Goal: Task Accomplishment & Management: Manage account settings

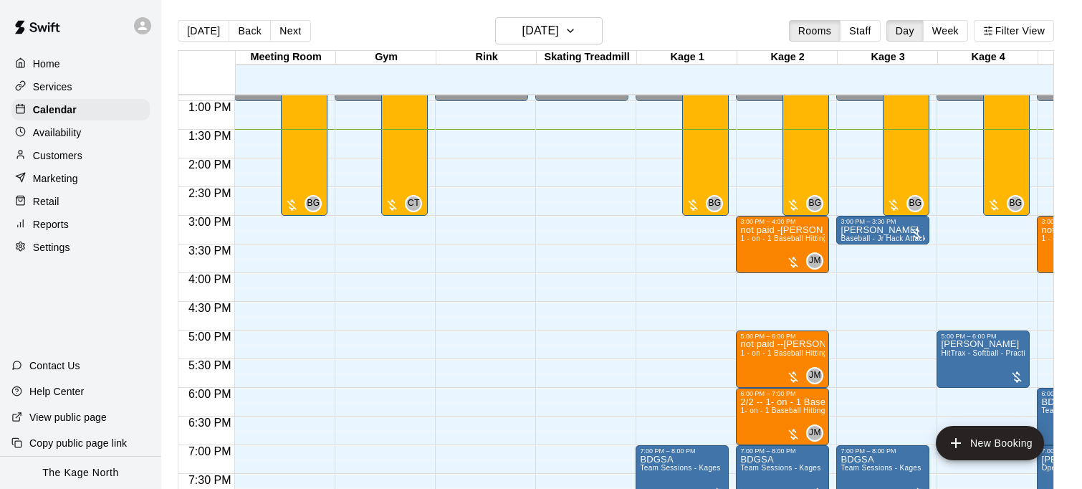
scroll to position [742, 0]
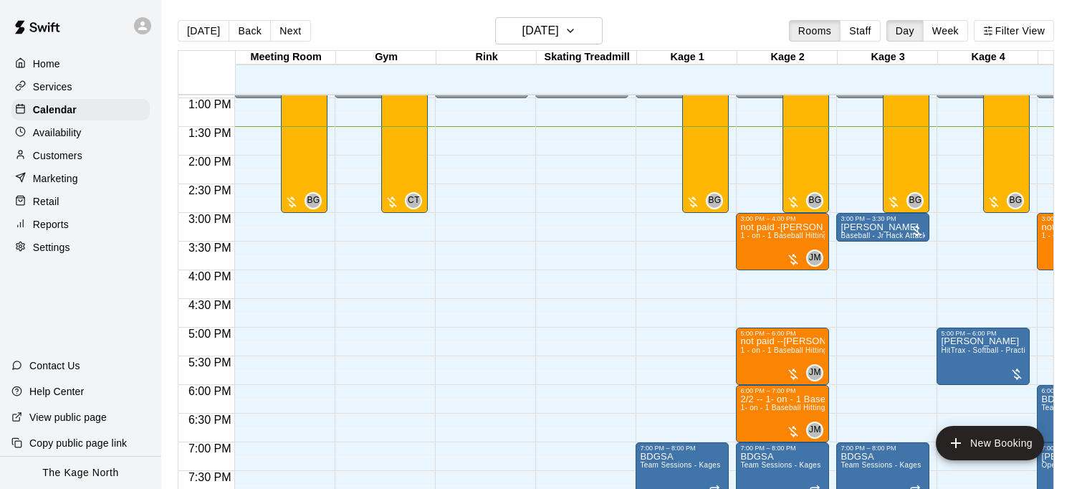
click at [143, 25] on icon at bounding box center [142, 25] width 13 height 13
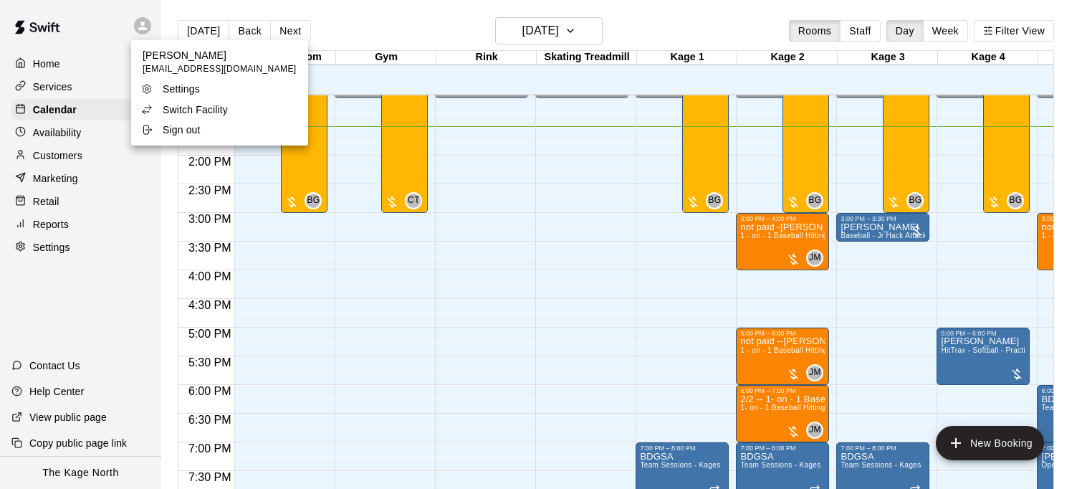
click at [216, 113] on p "Switch Facility" at bounding box center [195, 109] width 65 height 14
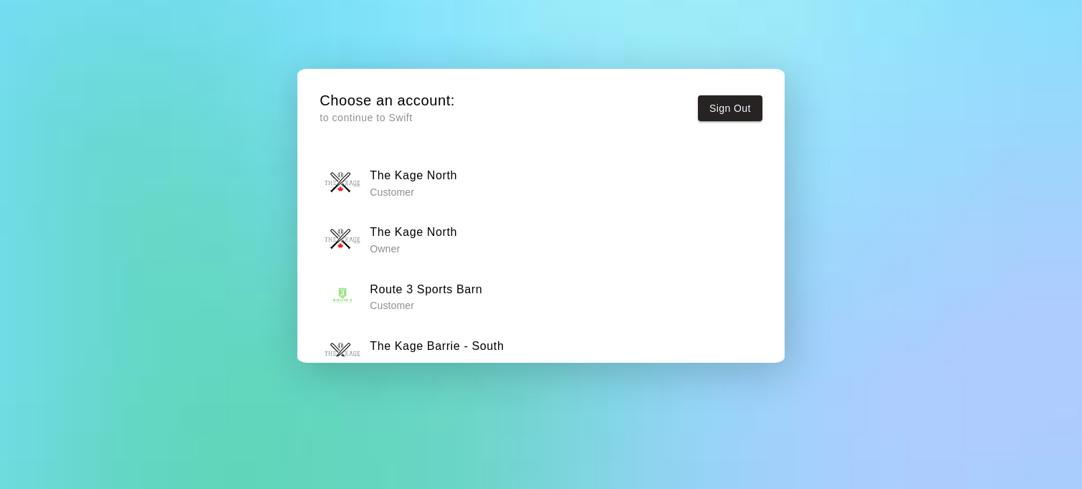
click at [450, 245] on p "Owner" at bounding box center [413, 249] width 87 height 14
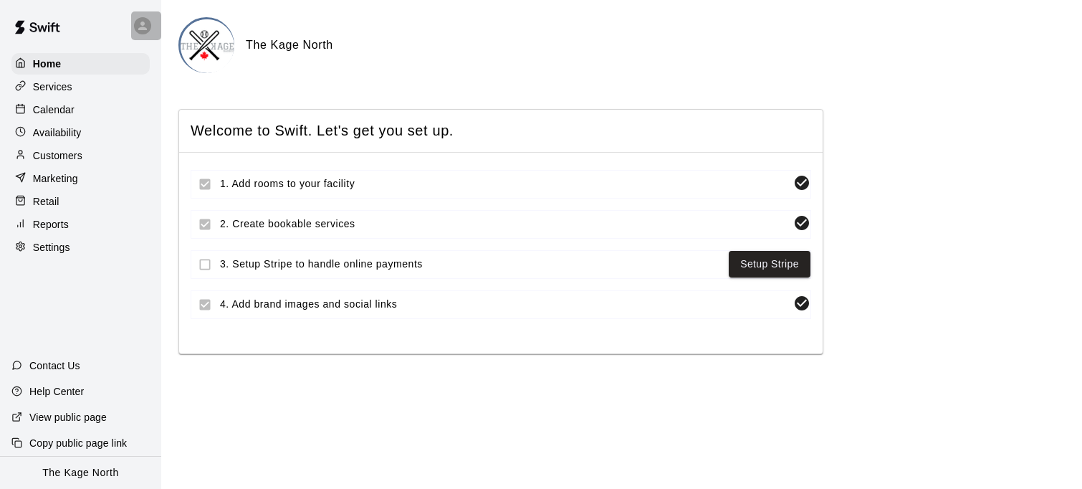
click at [153, 28] on div at bounding box center [146, 25] width 30 height 29
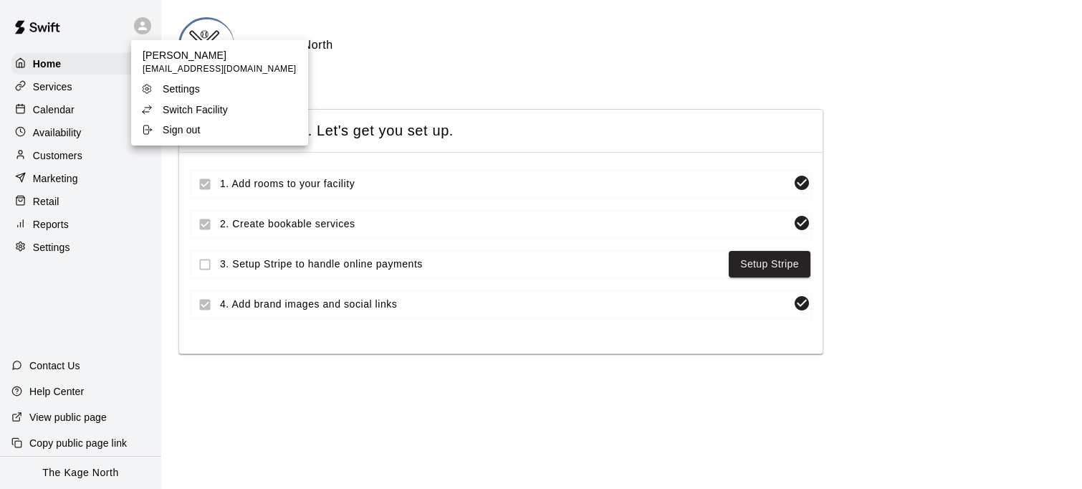
click at [223, 107] on p "Switch Facility" at bounding box center [195, 109] width 65 height 14
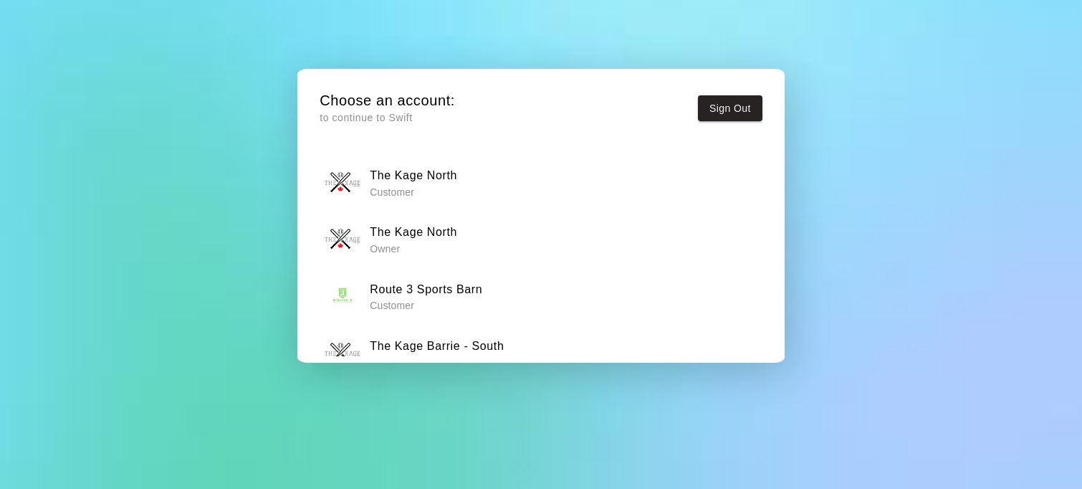
scroll to position [88, 0]
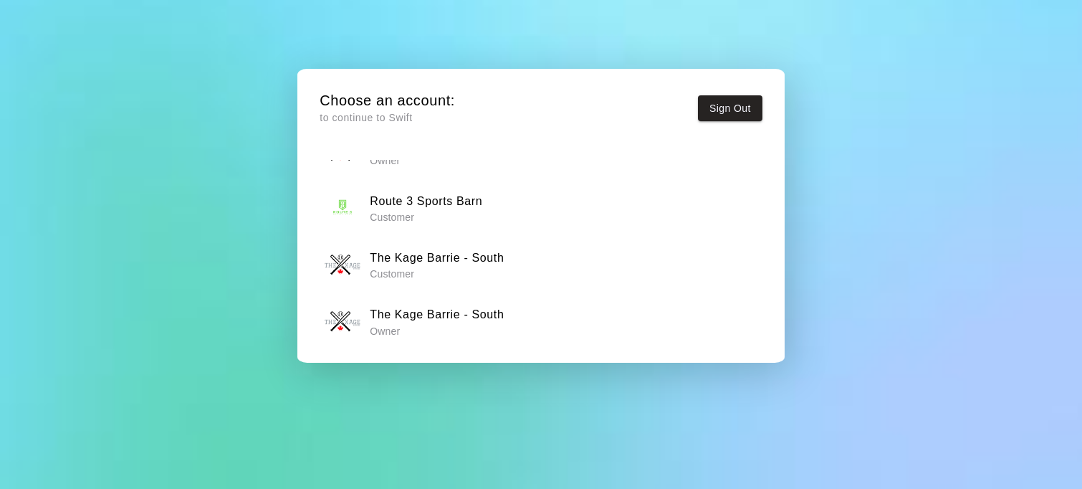
click at [451, 315] on h6 "The Kage Barrie - South" at bounding box center [437, 314] width 134 height 19
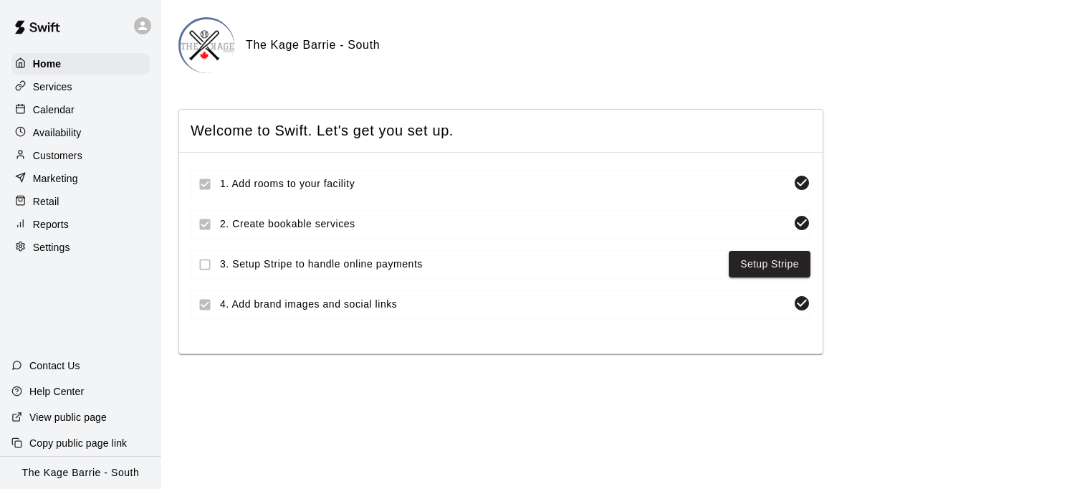
click at [91, 108] on div "Calendar" at bounding box center [80, 109] width 138 height 21
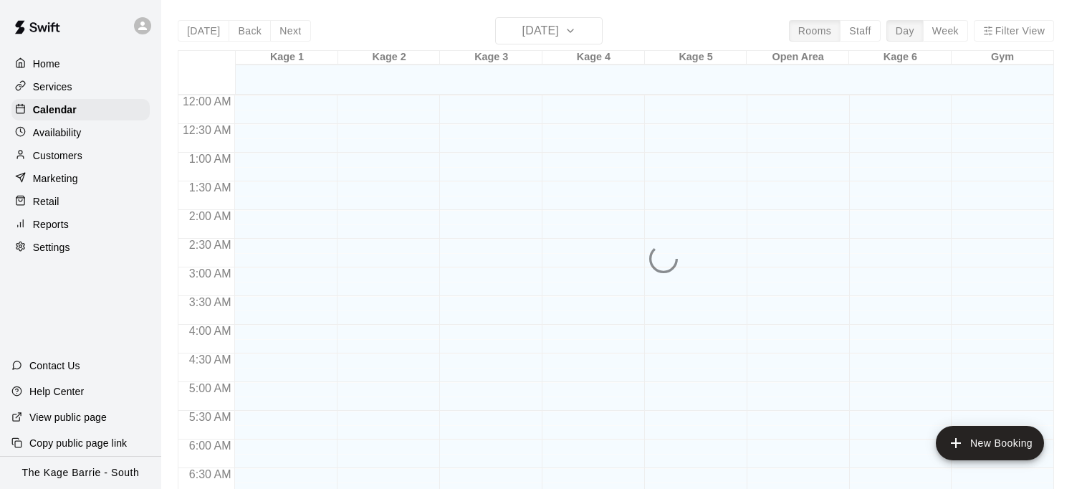
scroll to position [773, 0]
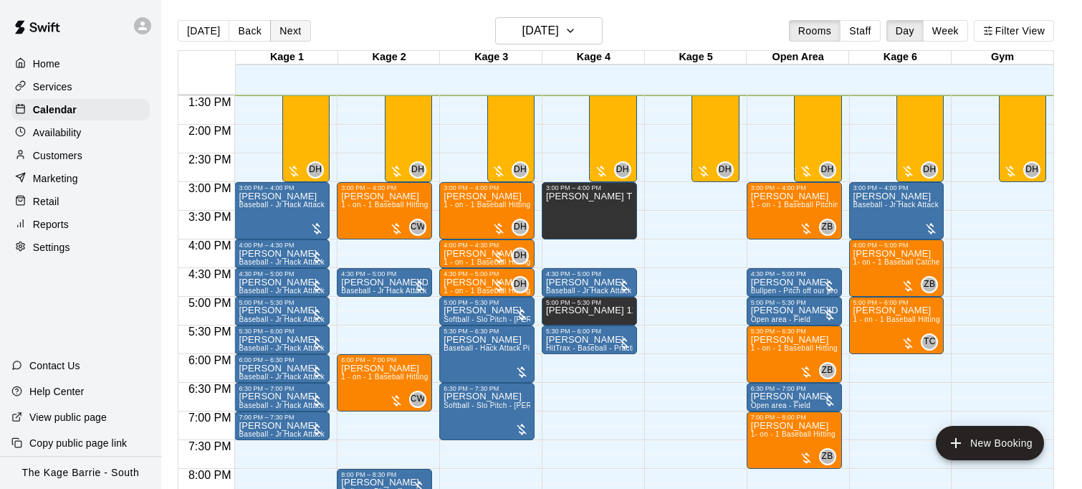
click at [289, 29] on button "Next" at bounding box center [290, 30] width 40 height 21
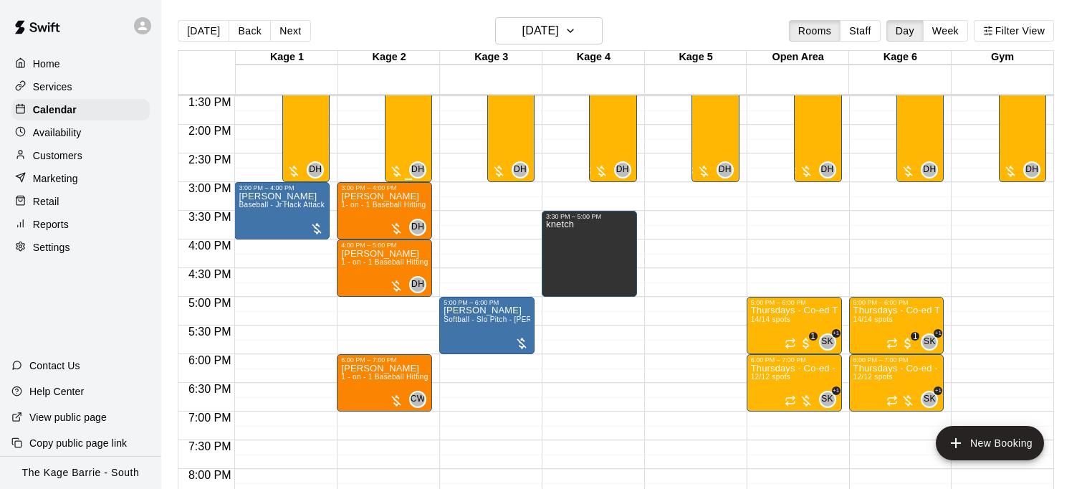
scroll to position [780, 0]
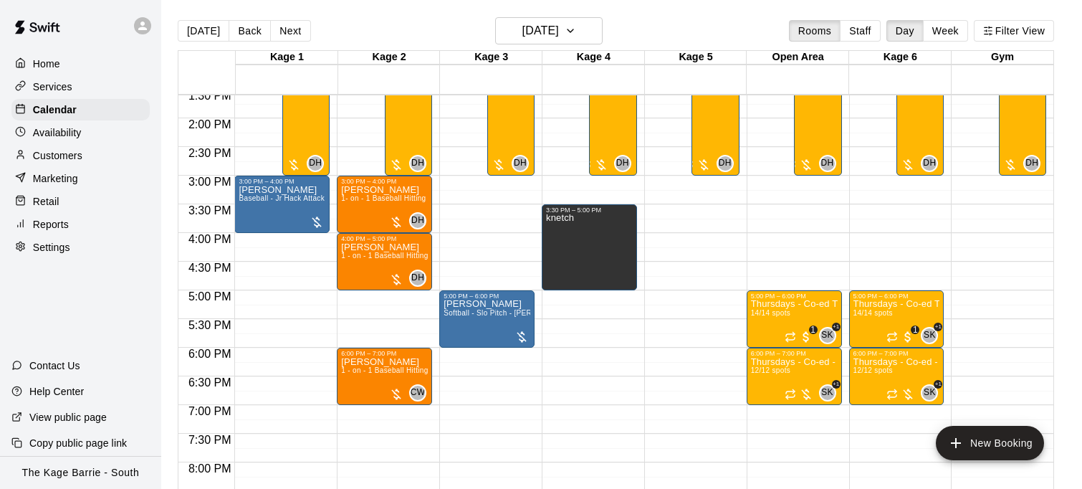
click at [480, 177] on div "12:00 AM – 12:00 PM Closed 5:00 PM – 6:00 PM Isabelle Nadeau Softball - Slo Pit…" at bounding box center [486, 4] width 95 height 1376
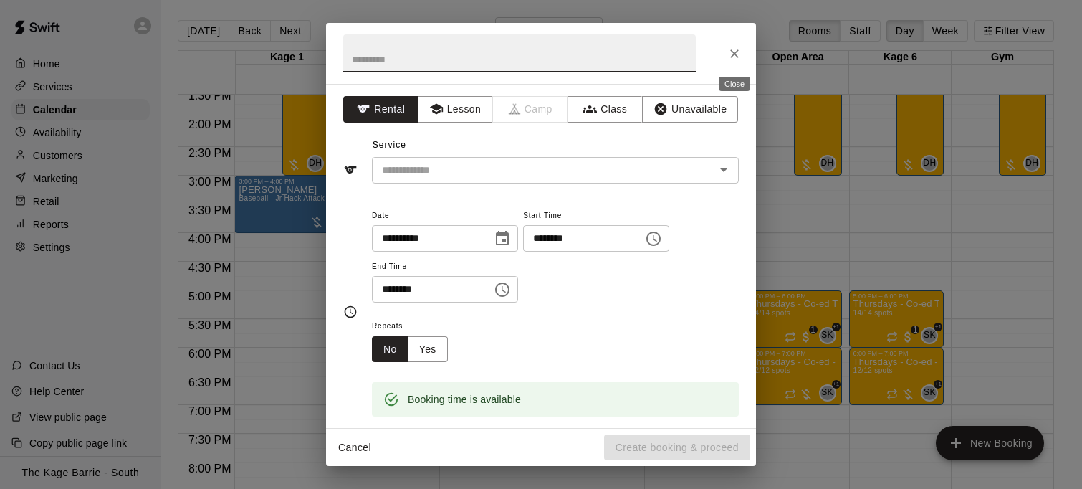
click at [740, 56] on icon "Close" at bounding box center [734, 54] width 14 height 14
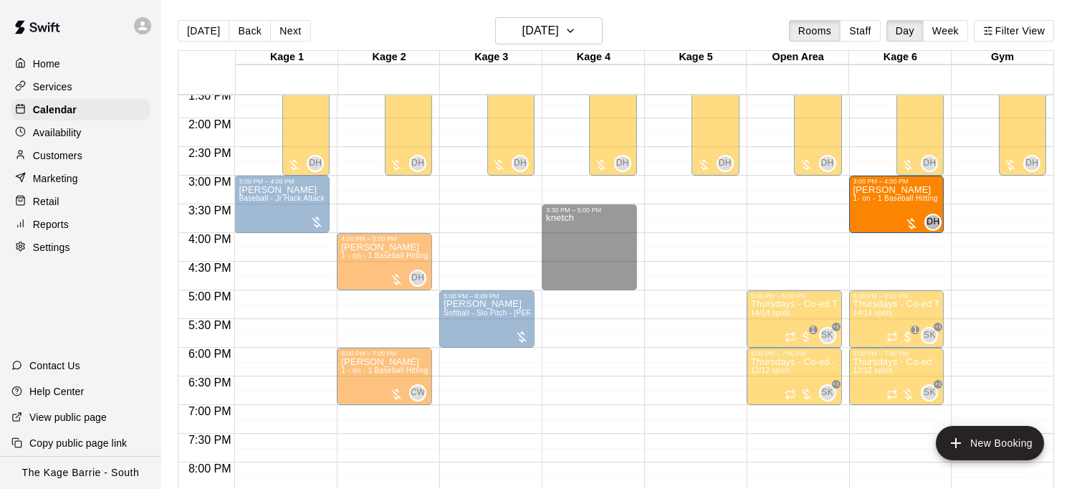
drag, startPoint x: 381, startPoint y: 203, endPoint x: 881, endPoint y: 214, distance: 501.0
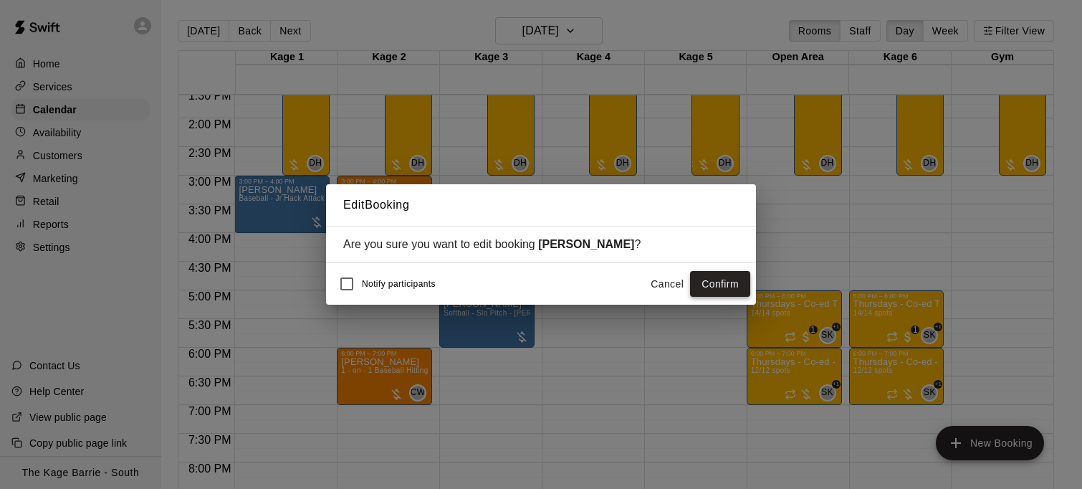
click at [710, 283] on button "Confirm" at bounding box center [720, 284] width 60 height 27
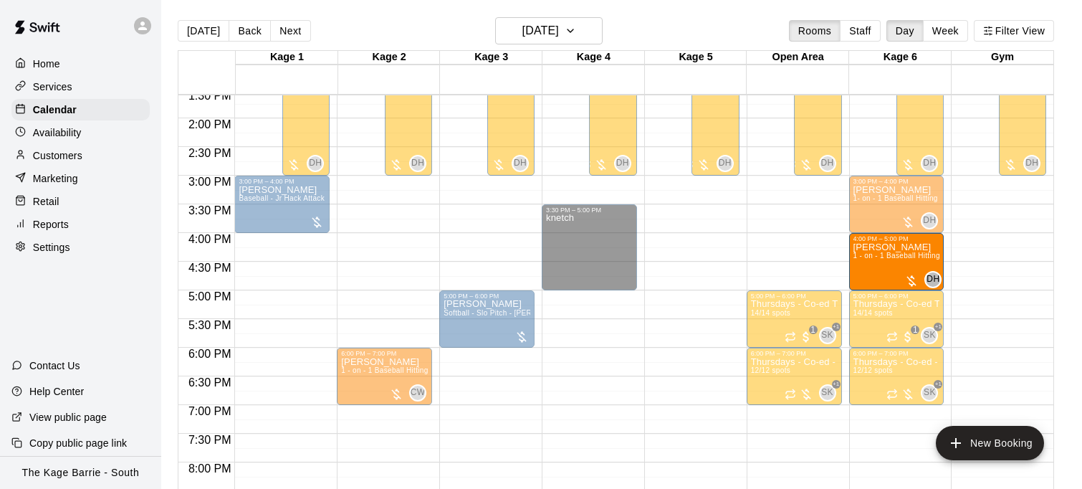
drag, startPoint x: 367, startPoint y: 268, endPoint x: 865, endPoint y: 274, distance: 498.1
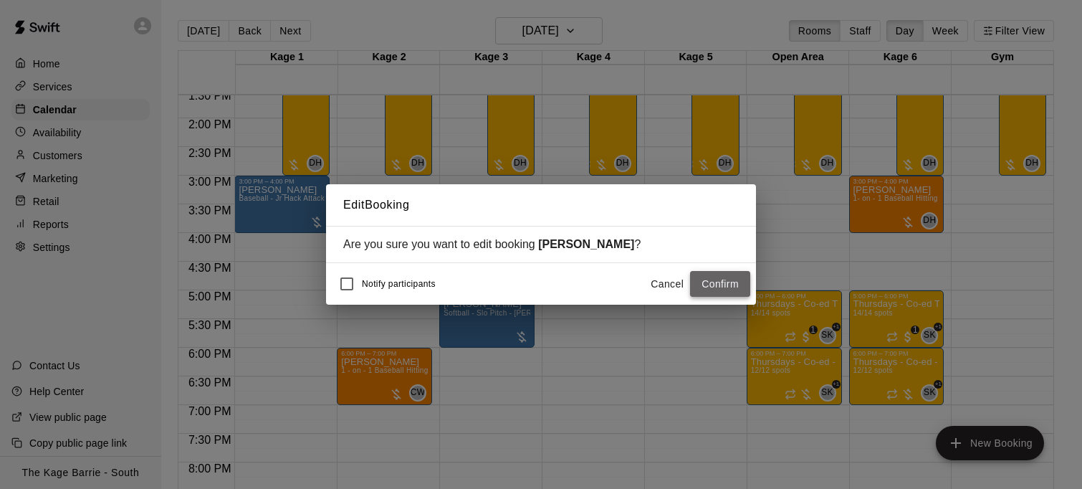
click at [730, 289] on button "Confirm" at bounding box center [720, 284] width 60 height 27
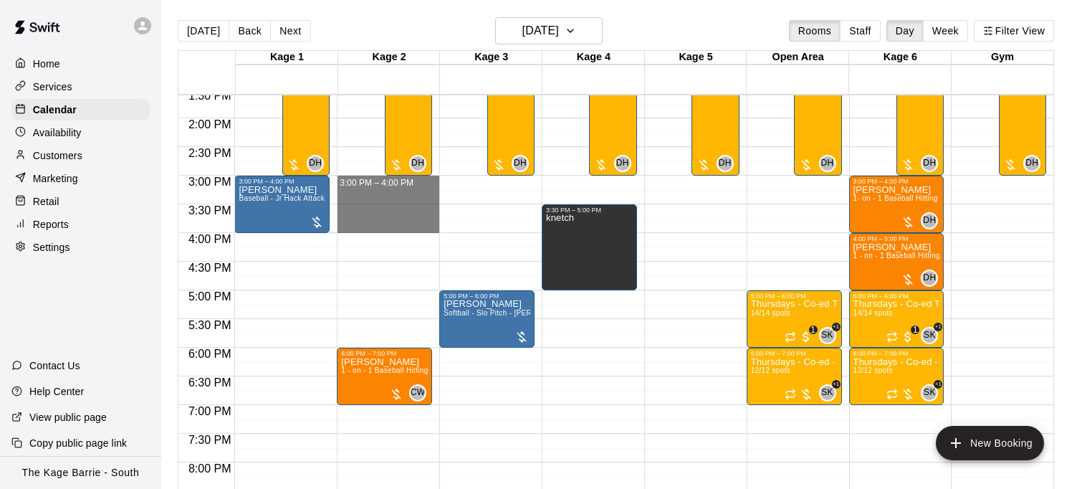
drag, startPoint x: 379, startPoint y: 178, endPoint x: 391, endPoint y: 226, distance: 50.1
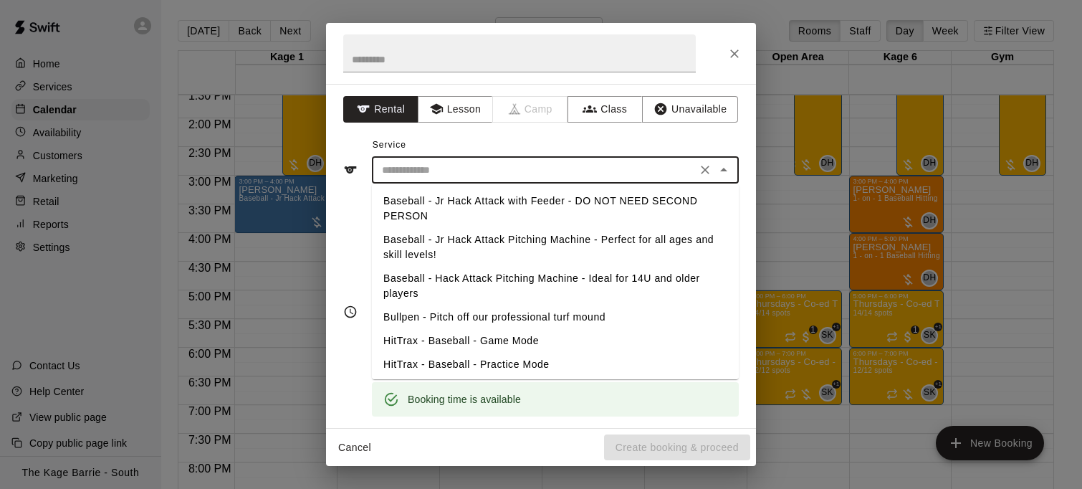
click at [522, 172] on input "text" at bounding box center [534, 170] width 316 height 18
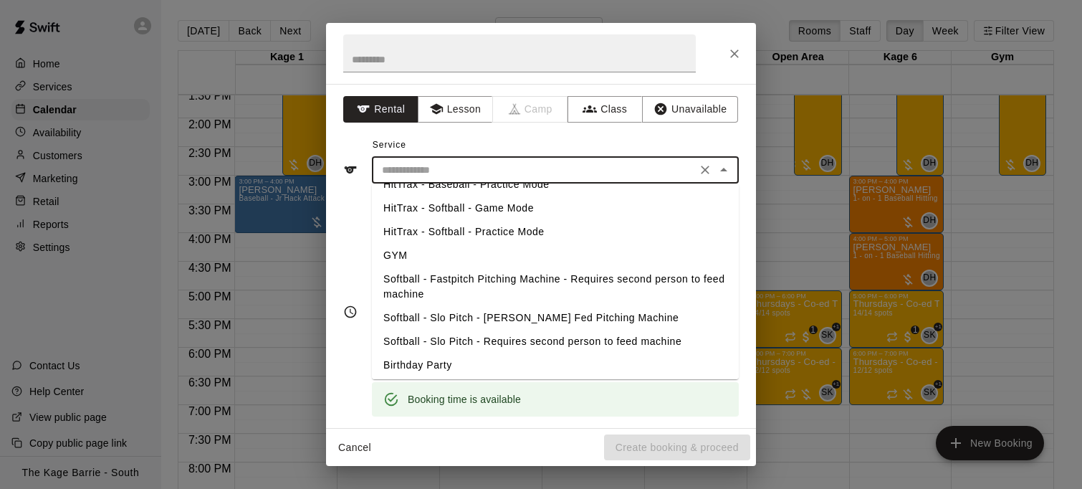
scroll to position [178, 0]
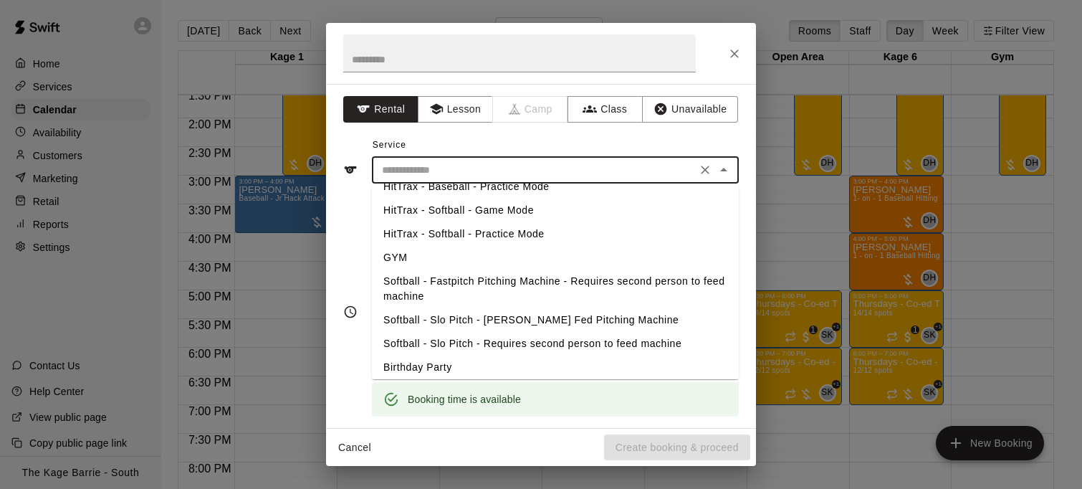
click at [542, 280] on li "Softball - Fastpitch Pitching Machine - Requires second person to feed machine" at bounding box center [555, 288] width 367 height 39
type input "**********"
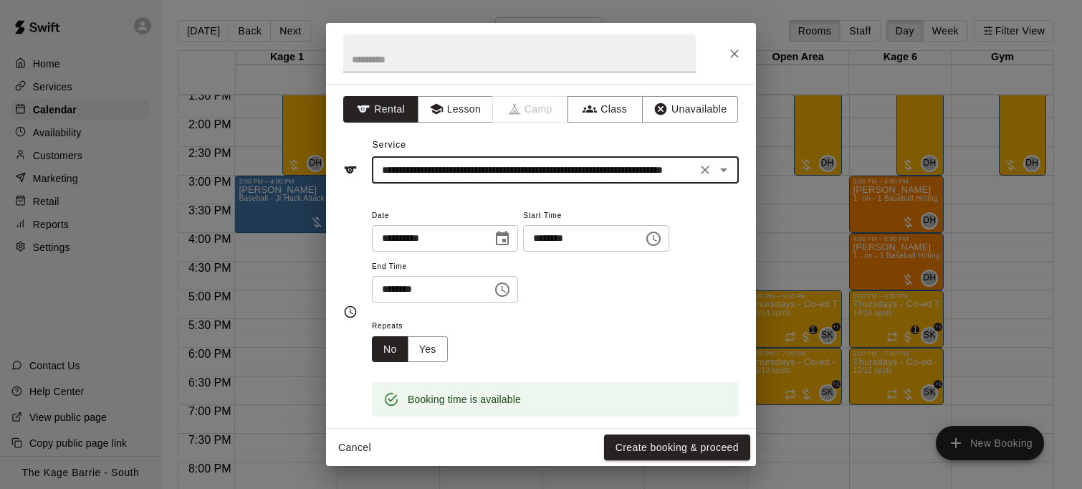
click at [689, 449] on button "Create booking & proceed" at bounding box center [677, 447] width 146 height 27
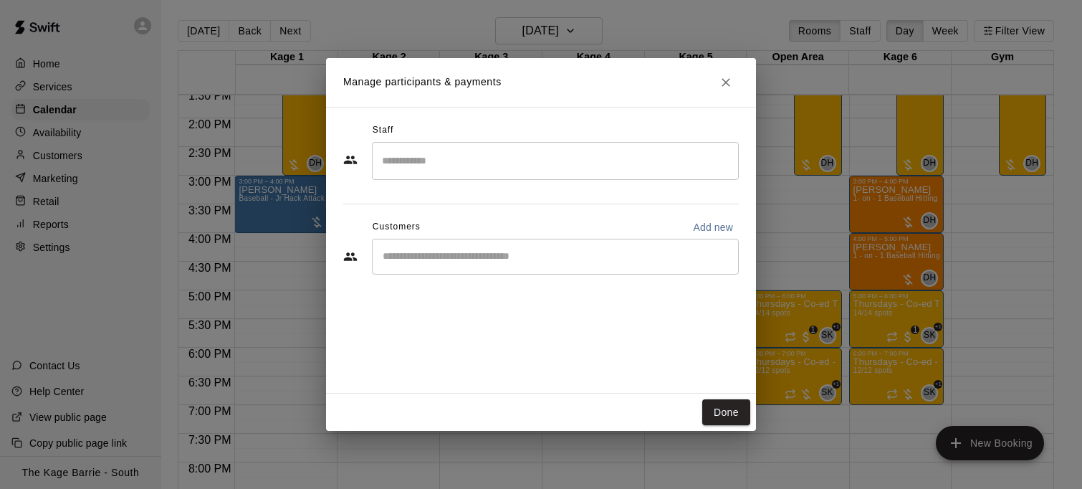
click at [714, 229] on p "Add new" at bounding box center [713, 227] width 40 height 14
select select "**"
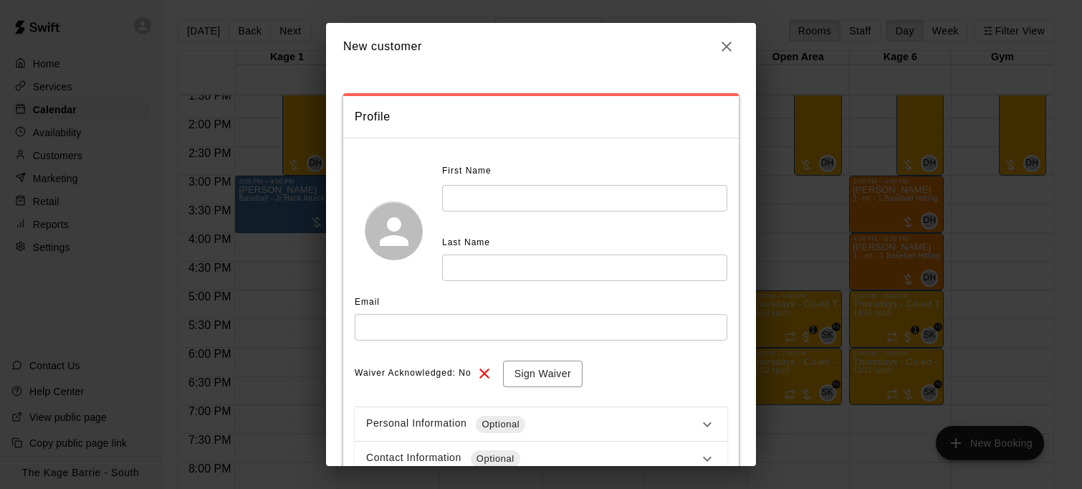
click at [507, 194] on input "text" at bounding box center [584, 198] width 285 height 27
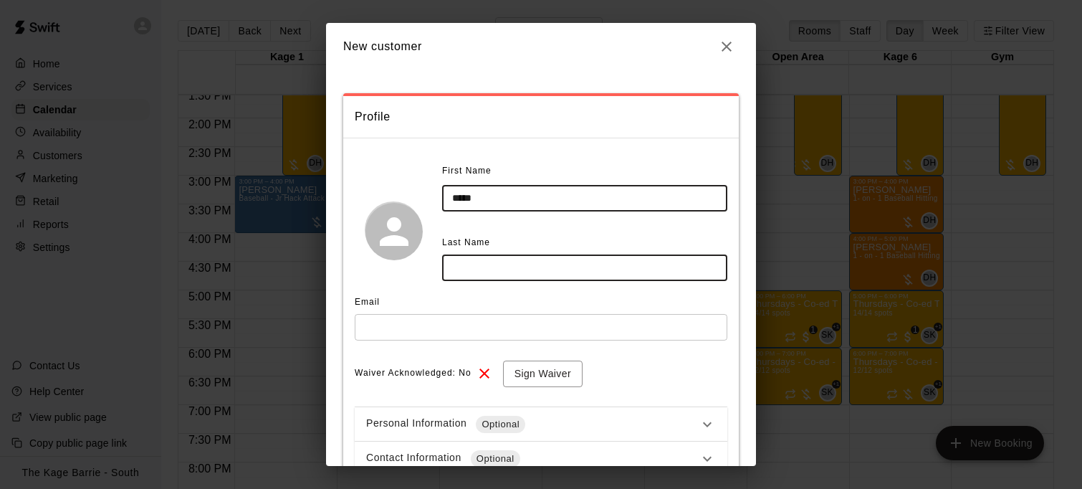
type input "*****"
click at [539, 265] on input "text" at bounding box center [584, 267] width 285 height 27
type input "****"
click at [490, 326] on input "text" at bounding box center [541, 327] width 373 height 27
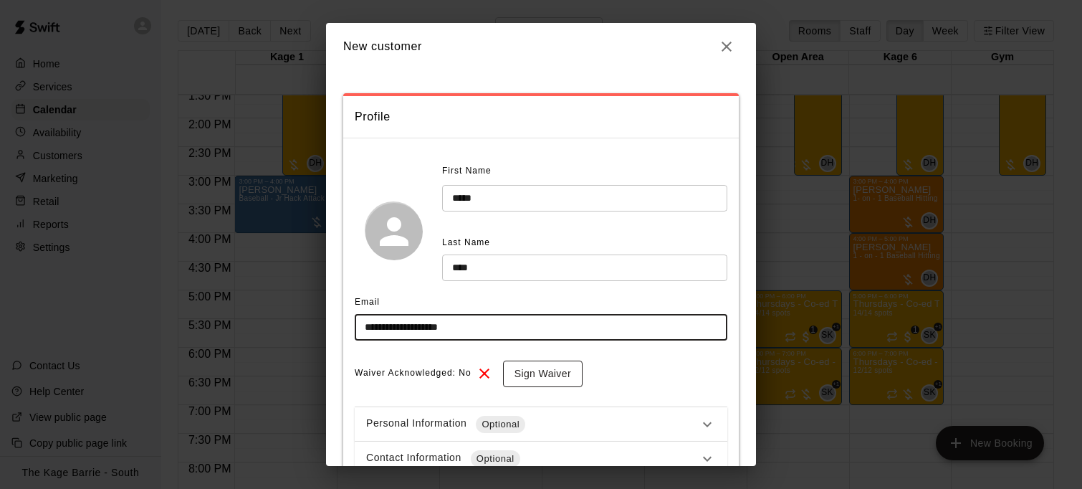
type input "**********"
click at [570, 381] on button "Sign Waiver" at bounding box center [543, 373] width 80 height 27
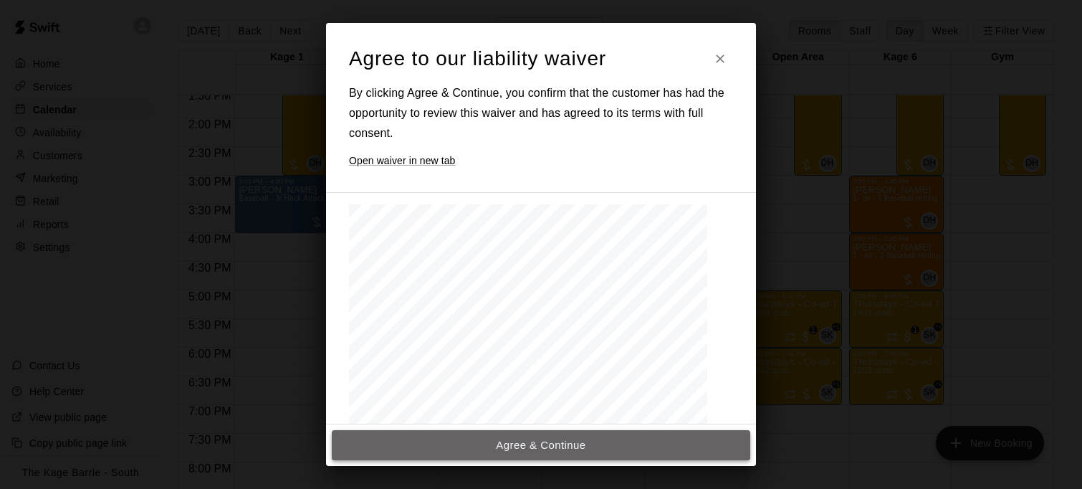
click at [617, 449] on button "Agree & Continue" at bounding box center [541, 445] width 419 height 30
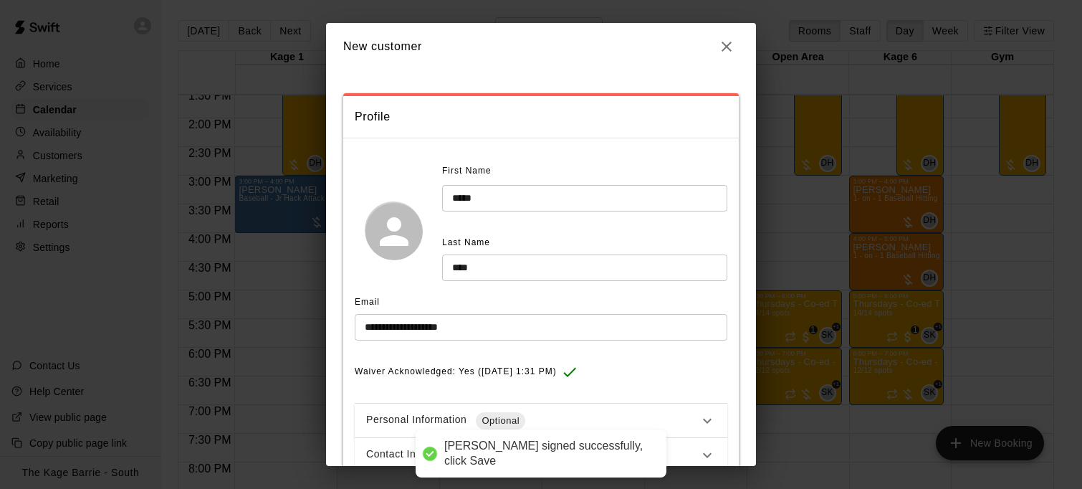
scroll to position [100, 0]
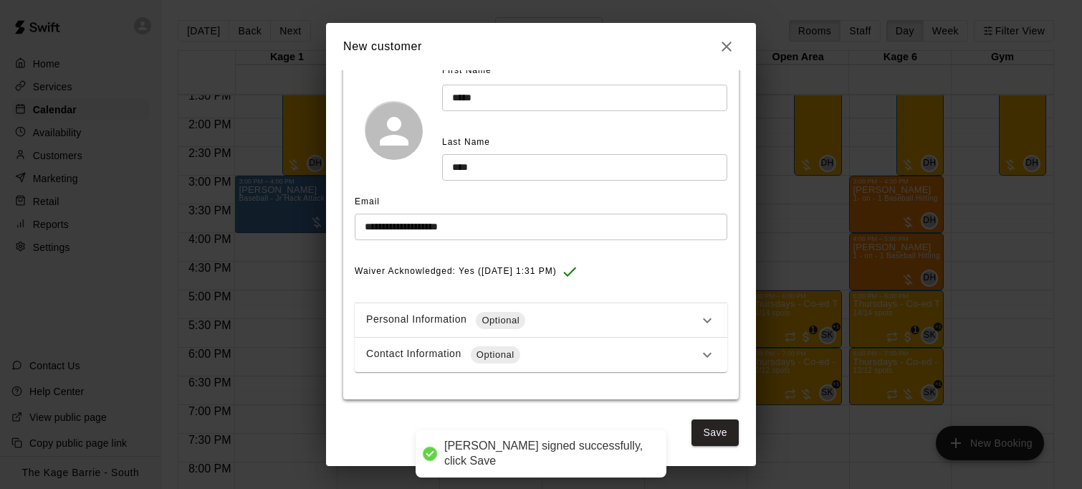
click at [712, 429] on button "Save" at bounding box center [715, 432] width 47 height 27
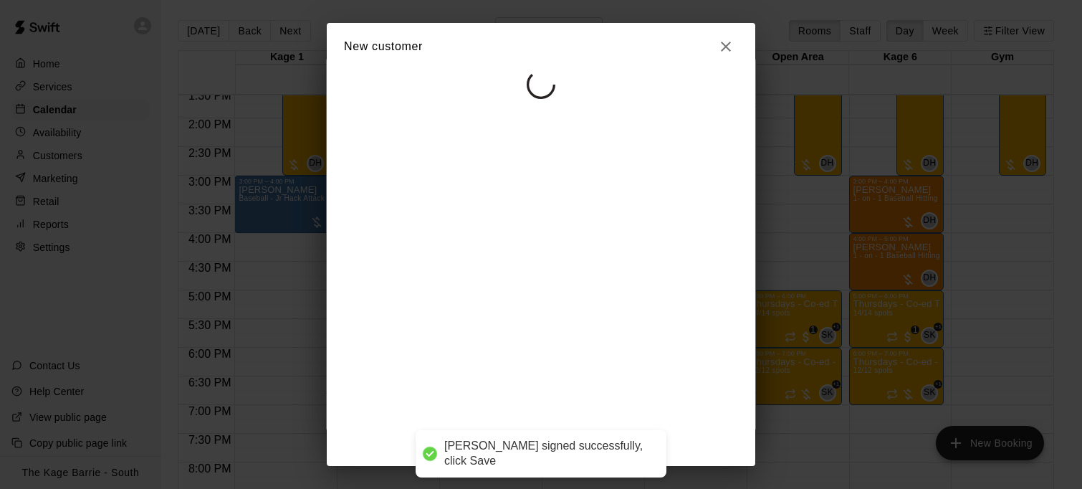
select select "**"
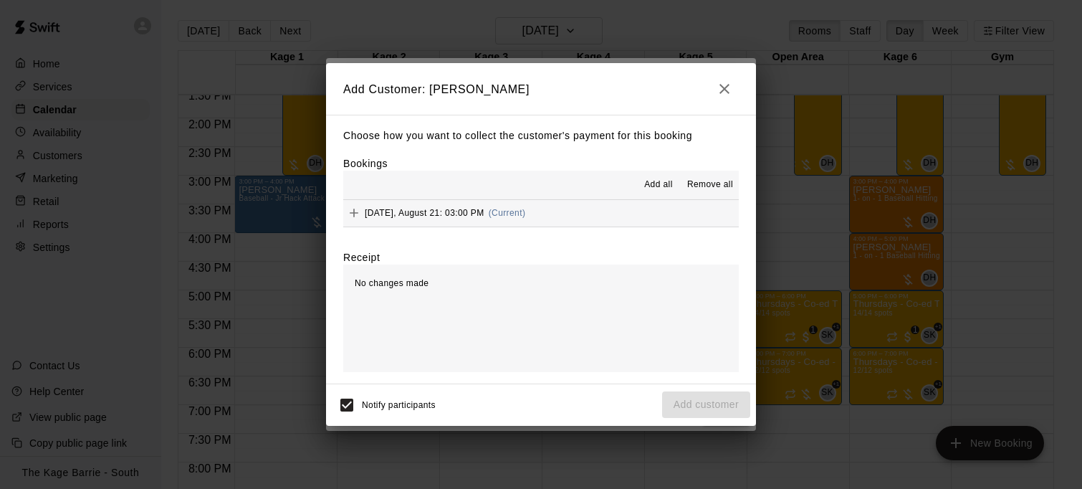
click at [659, 180] on span "Add all" at bounding box center [658, 185] width 29 height 14
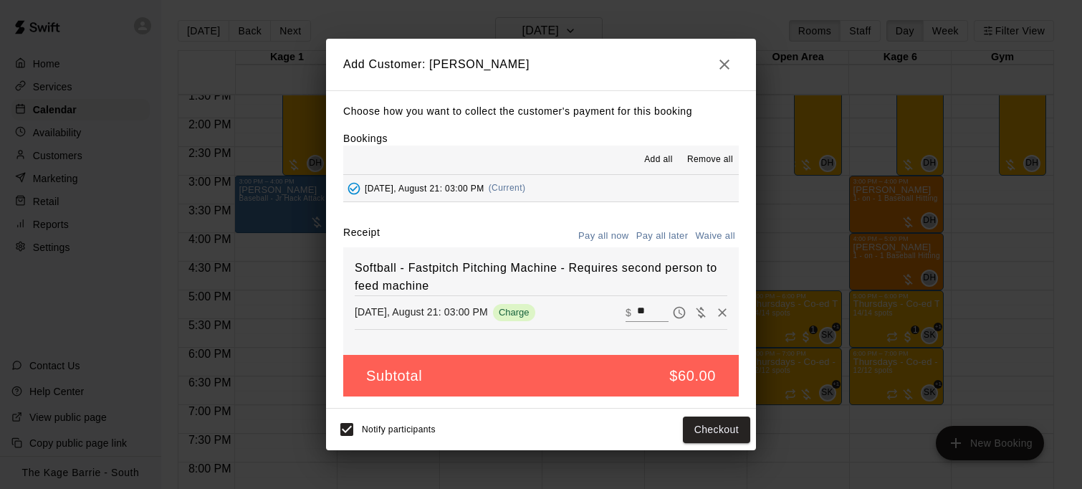
click at [677, 238] on button "Pay all later" at bounding box center [662, 236] width 59 height 22
click at [730, 435] on button "Add customer" at bounding box center [706, 429] width 88 height 27
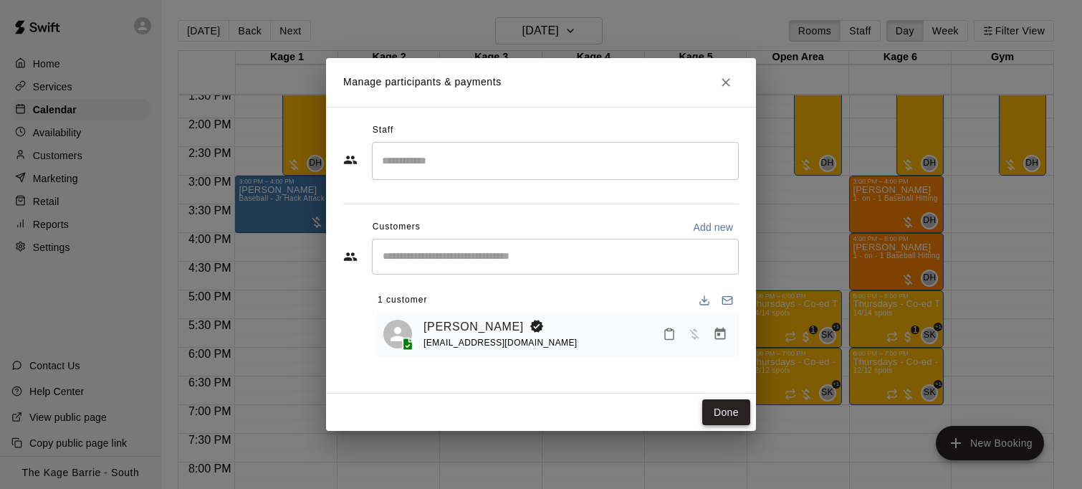
click at [726, 411] on button "Done" at bounding box center [726, 412] width 48 height 27
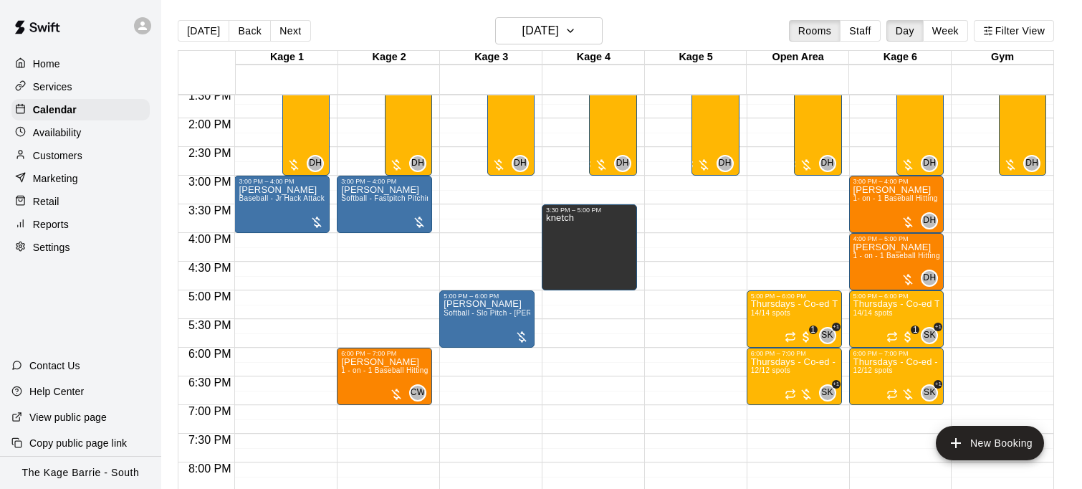
click at [146, 27] on icon at bounding box center [142, 25] width 13 height 13
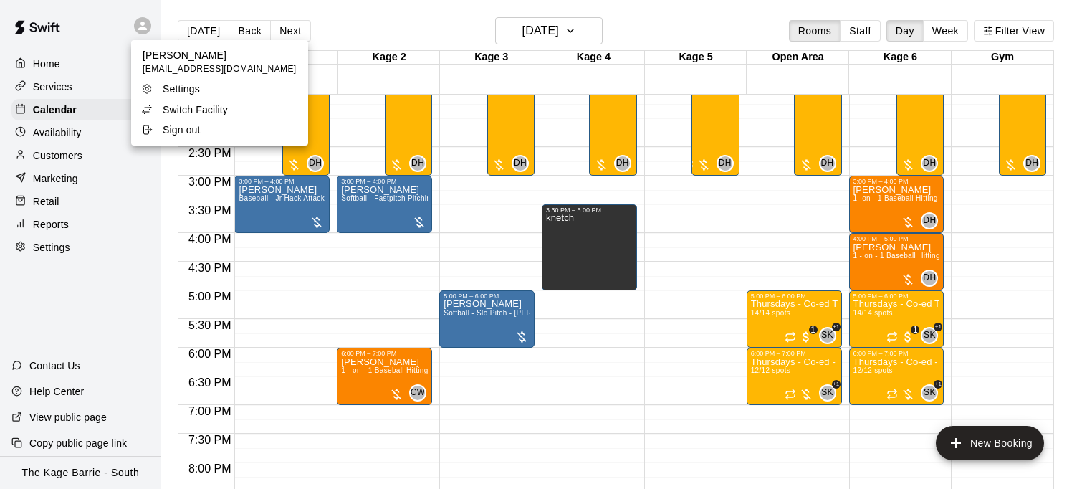
click at [201, 106] on p "Switch Facility" at bounding box center [195, 109] width 65 height 14
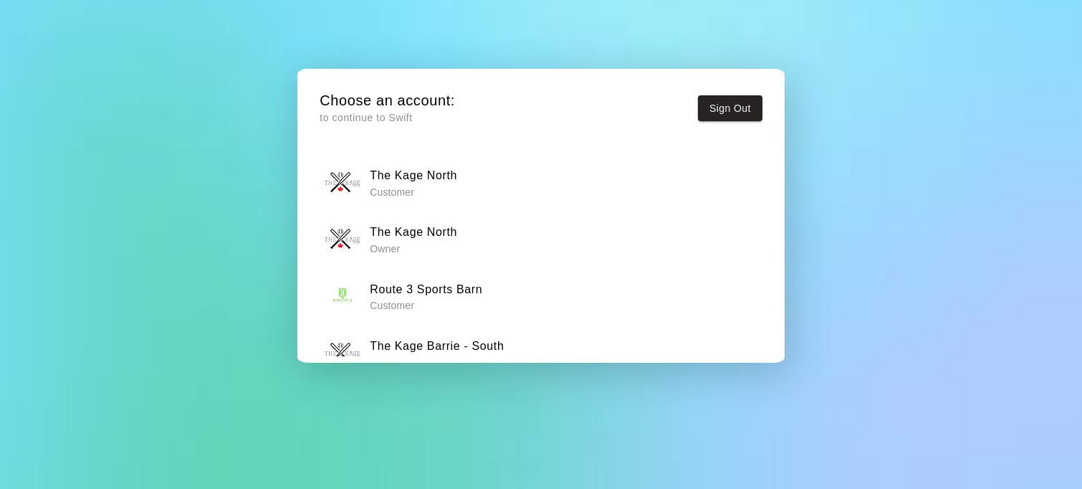
click at [438, 239] on h6 "The Kage North" at bounding box center [413, 232] width 87 height 19
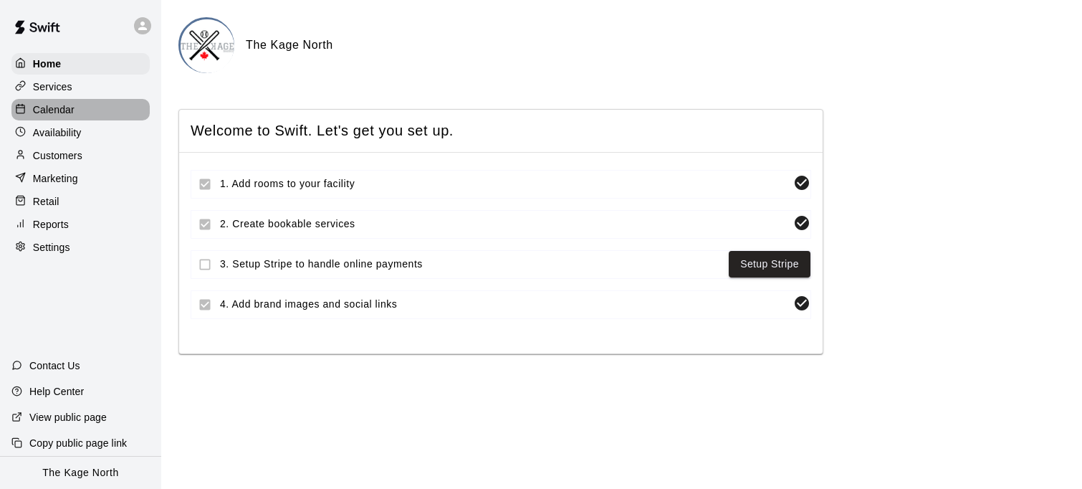
click at [81, 109] on div "Calendar" at bounding box center [80, 109] width 138 height 21
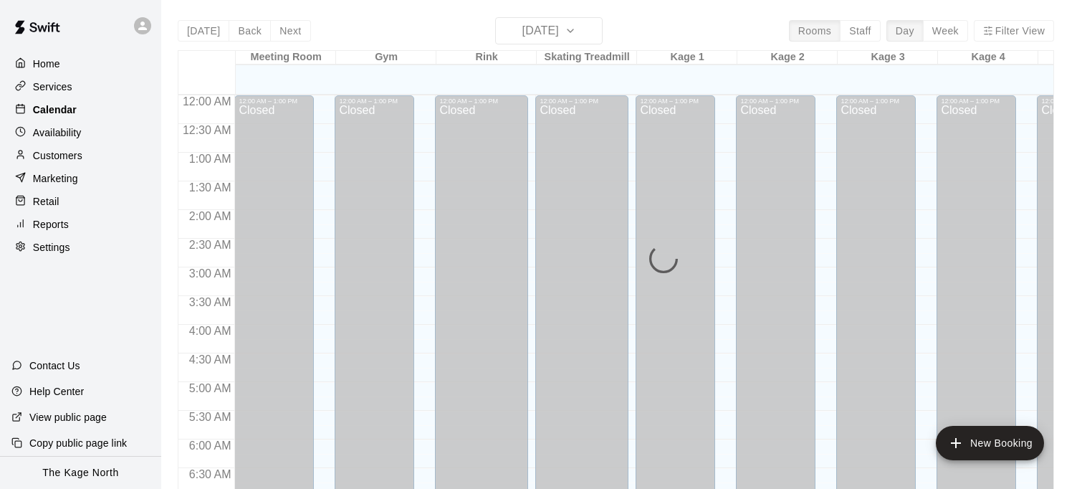
scroll to position [776, 0]
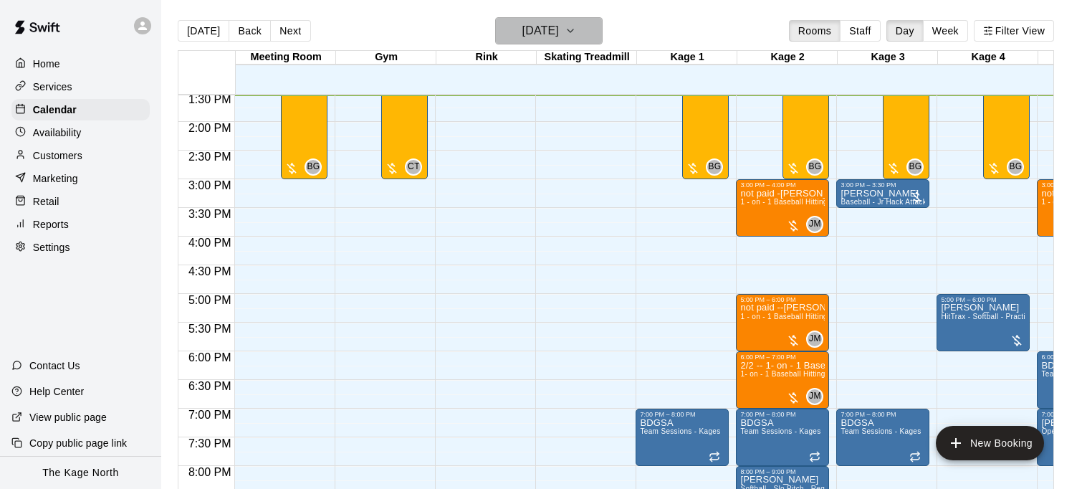
click at [603, 34] on button "[DATE]" at bounding box center [548, 30] width 107 height 27
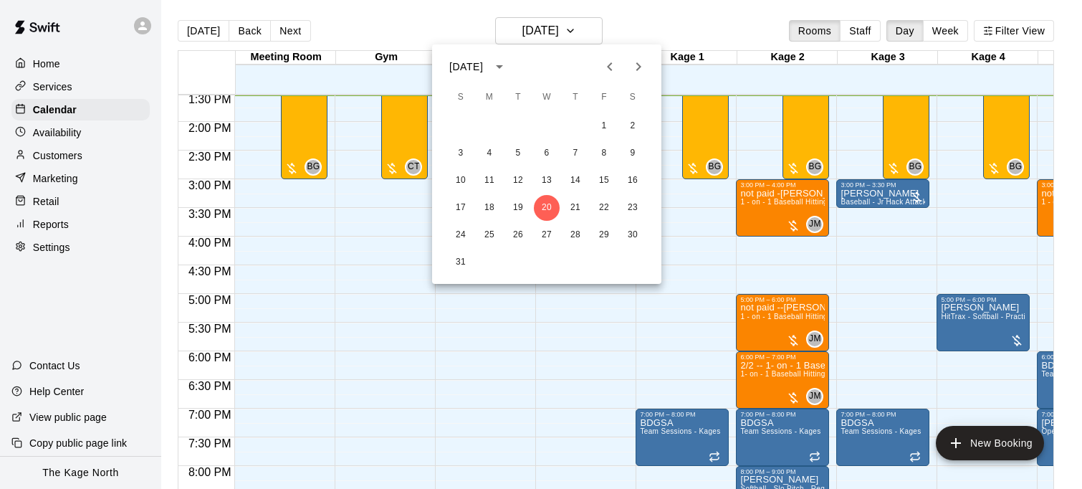
click at [639, 64] on icon "Next month" at bounding box center [638, 66] width 5 height 9
click at [520, 151] on button "9" at bounding box center [518, 153] width 26 height 26
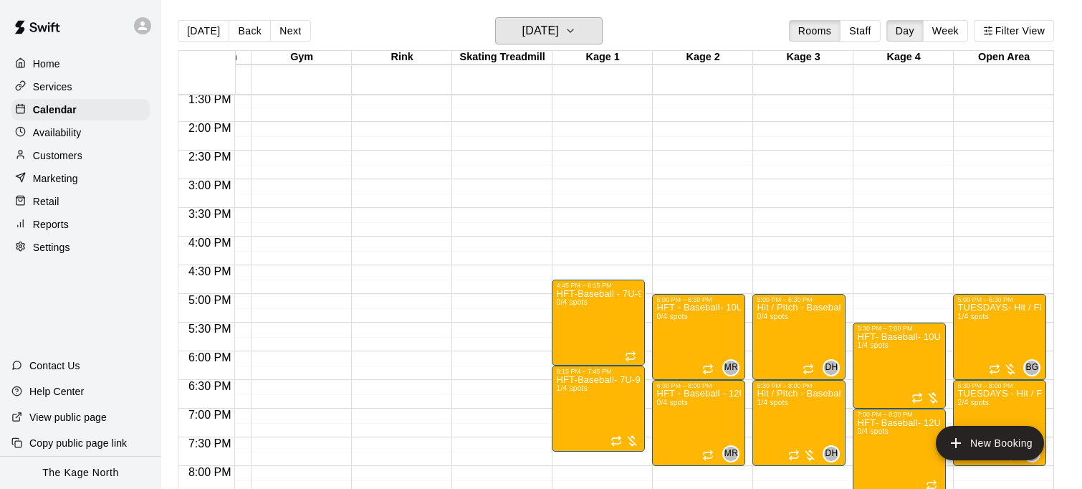
scroll to position [883, 85]
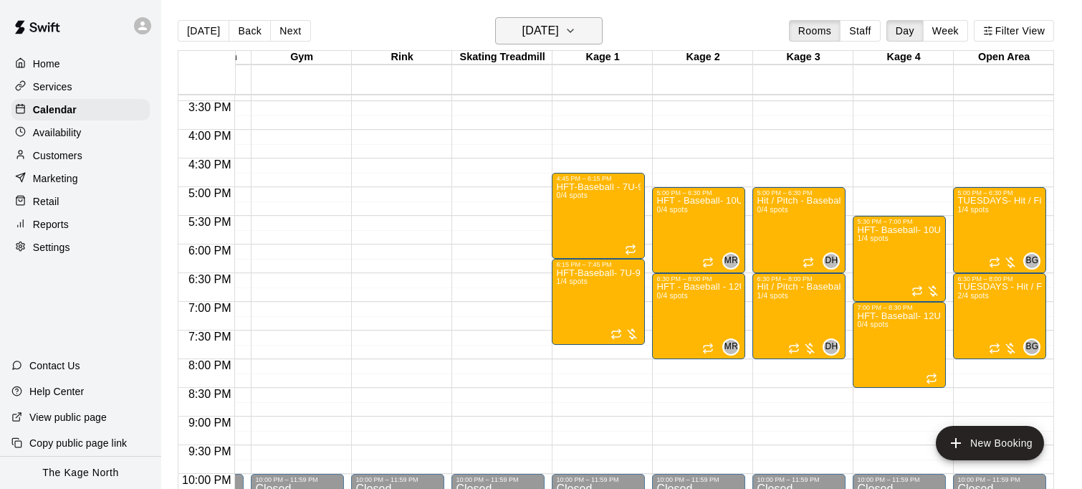
click at [599, 30] on button "Tuesday Sep 09" at bounding box center [548, 30] width 107 height 27
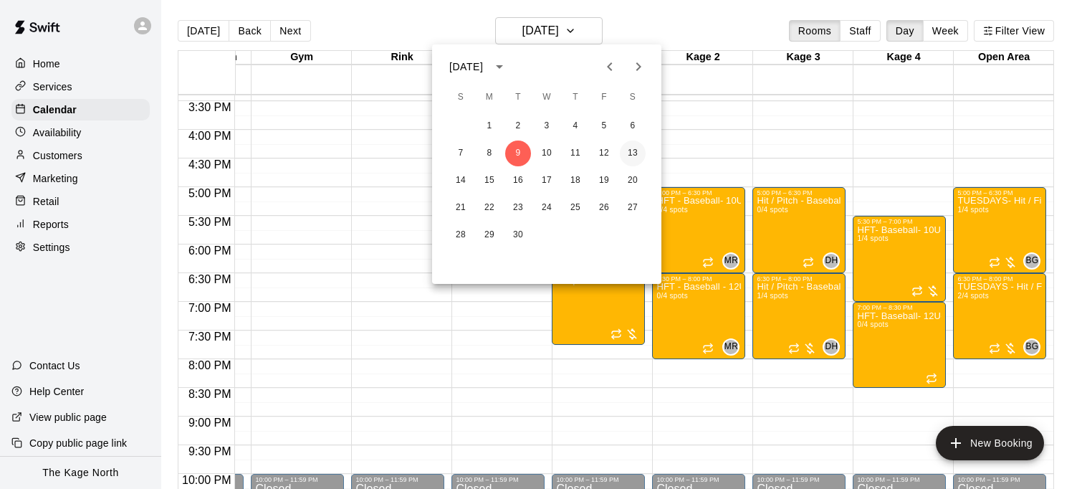
click at [633, 153] on button "13" at bounding box center [633, 153] width 26 height 26
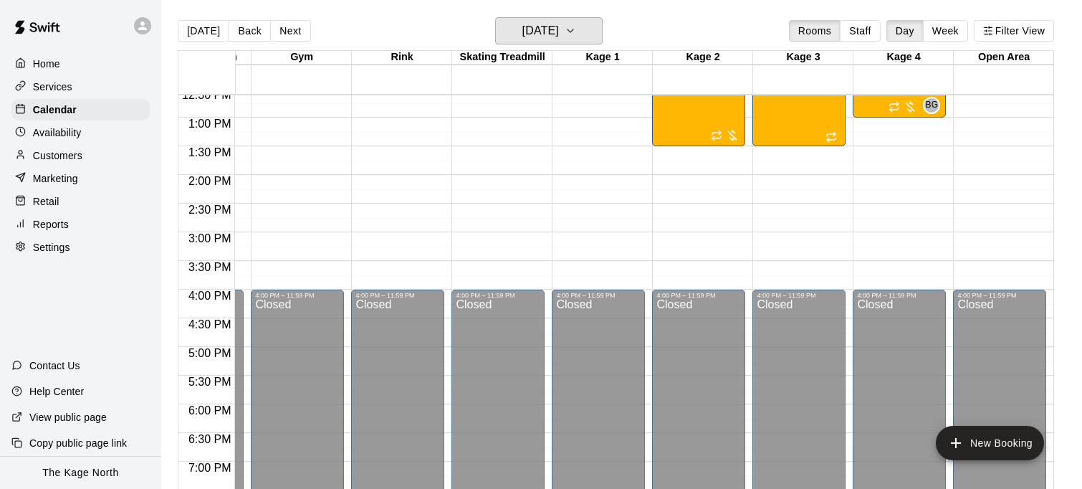
scroll to position [561, 85]
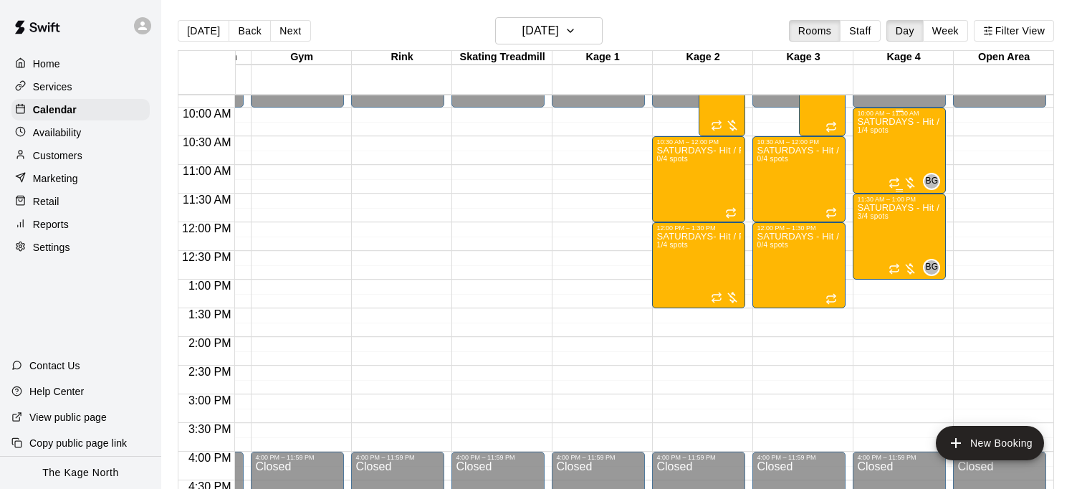
click at [916, 139] on div "SATURDAYS - Hit / Catchers - Softball Program- 11U-15U 1/4 spots" at bounding box center [899, 361] width 85 height 489
click at [879, 135] on icon "edit" at bounding box center [871, 131] width 17 height 17
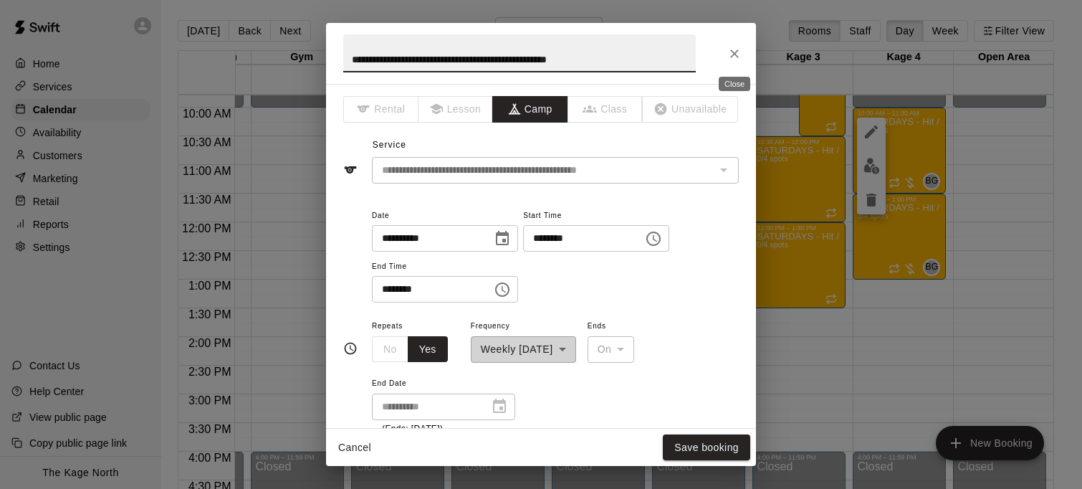
click at [736, 51] on icon "Close" at bounding box center [734, 53] width 9 height 9
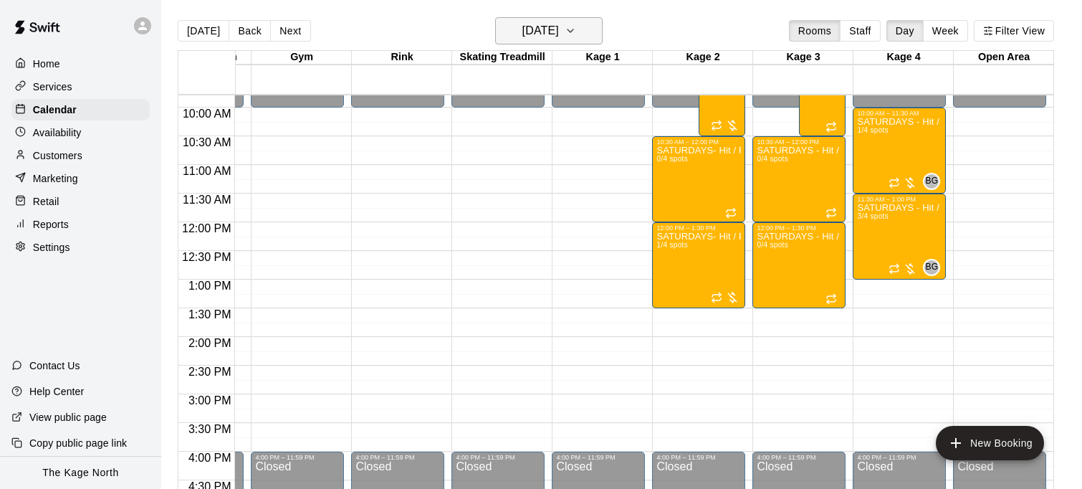
click at [576, 35] on icon "button" at bounding box center [570, 30] width 11 height 17
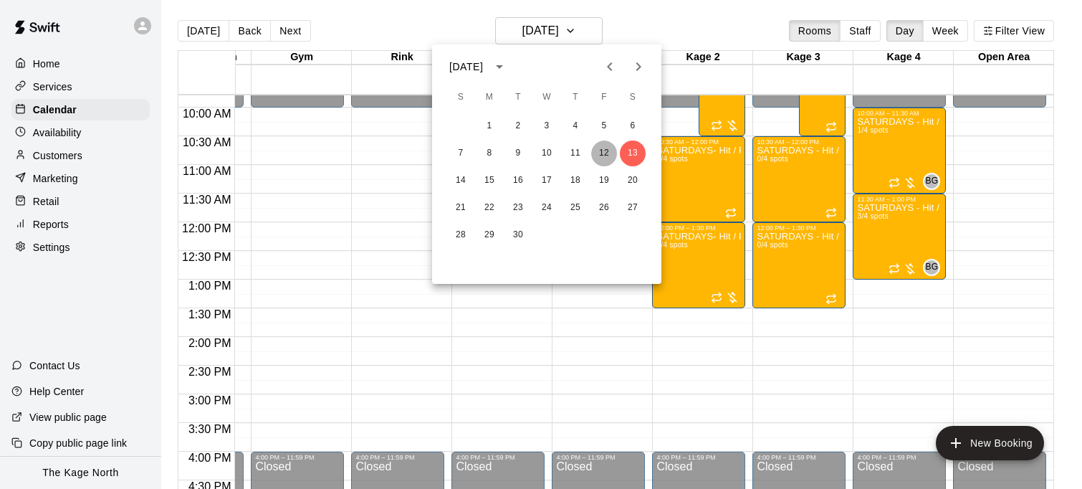
click at [604, 150] on button "12" at bounding box center [604, 153] width 26 height 26
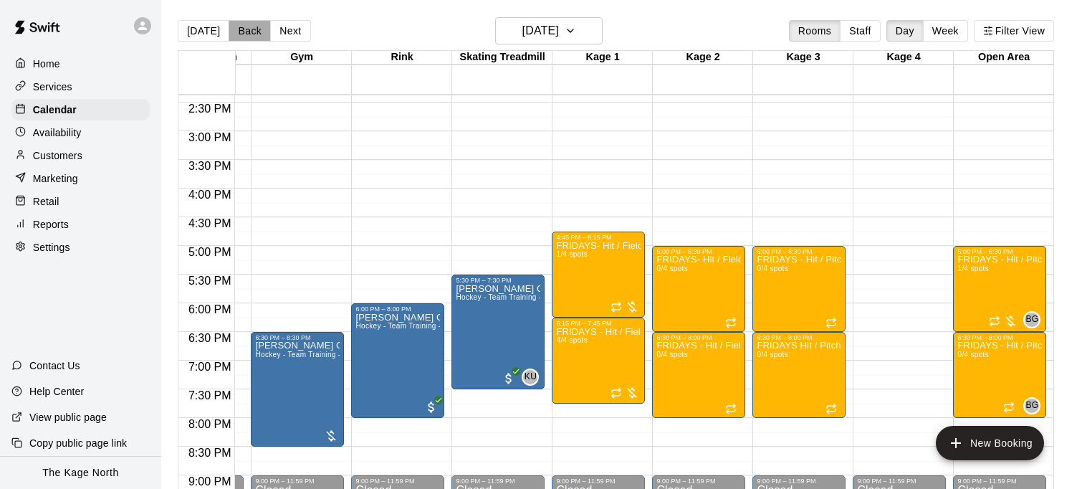
scroll to position [4, 0]
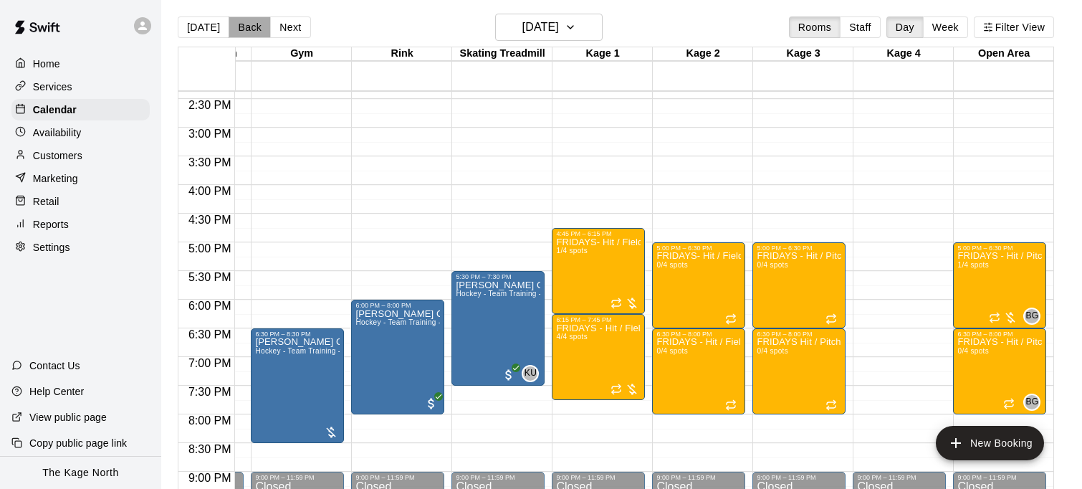
click at [245, 32] on button "Back" at bounding box center [250, 26] width 42 height 21
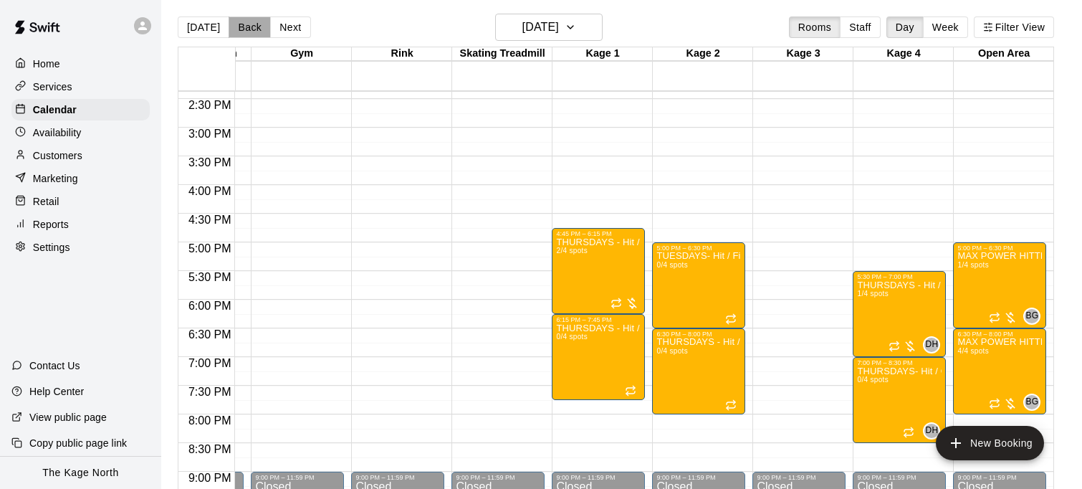
click at [246, 32] on button "Back" at bounding box center [250, 26] width 42 height 21
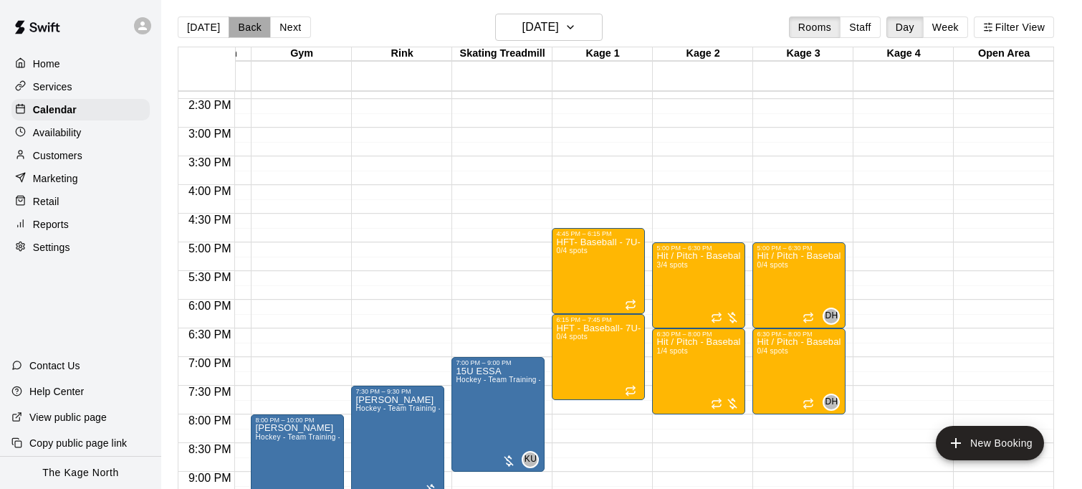
click at [245, 32] on button "Back" at bounding box center [250, 26] width 42 height 21
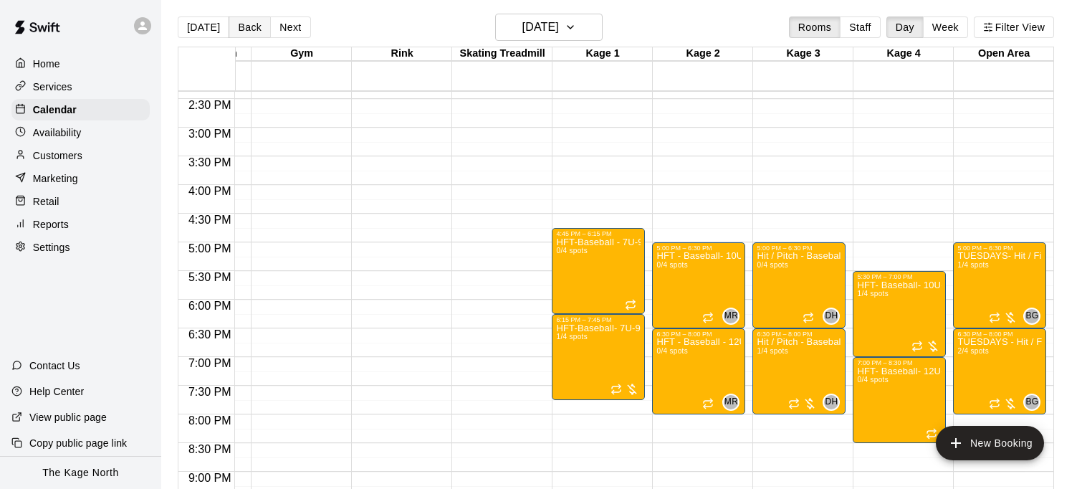
click at [245, 32] on button "Back" at bounding box center [250, 26] width 42 height 21
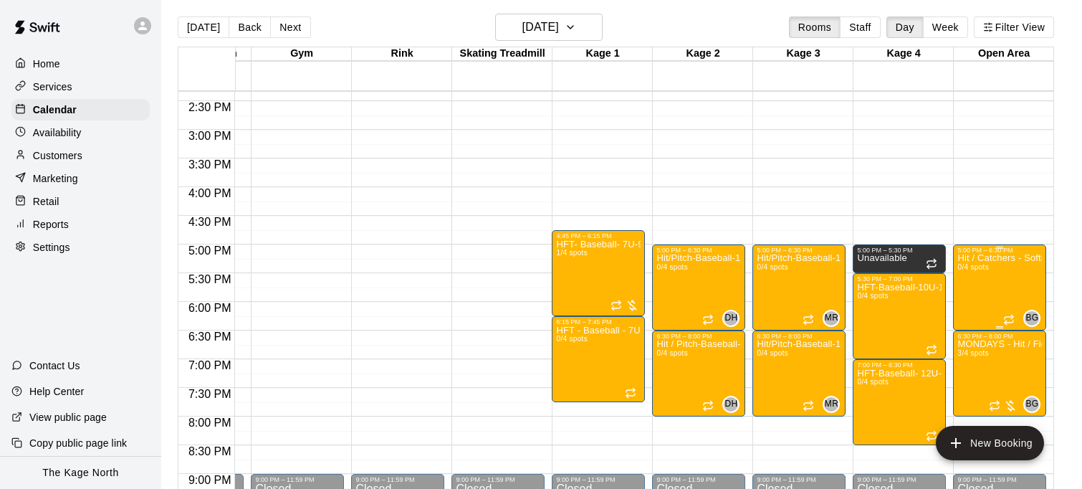
scroll to position [0, 84]
click at [988, 291] on div "Hit / Catchers - Softball Program 11U-15U 0/4 spots" at bounding box center [999, 498] width 85 height 489
click at [980, 274] on icon "edit" at bounding box center [972, 268] width 17 height 17
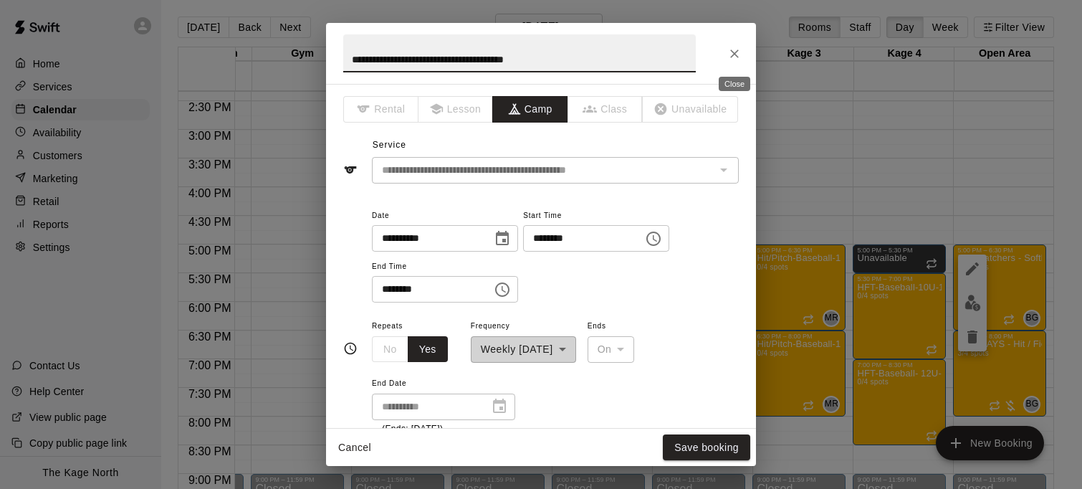
click at [733, 53] on icon "Close" at bounding box center [734, 53] width 9 height 9
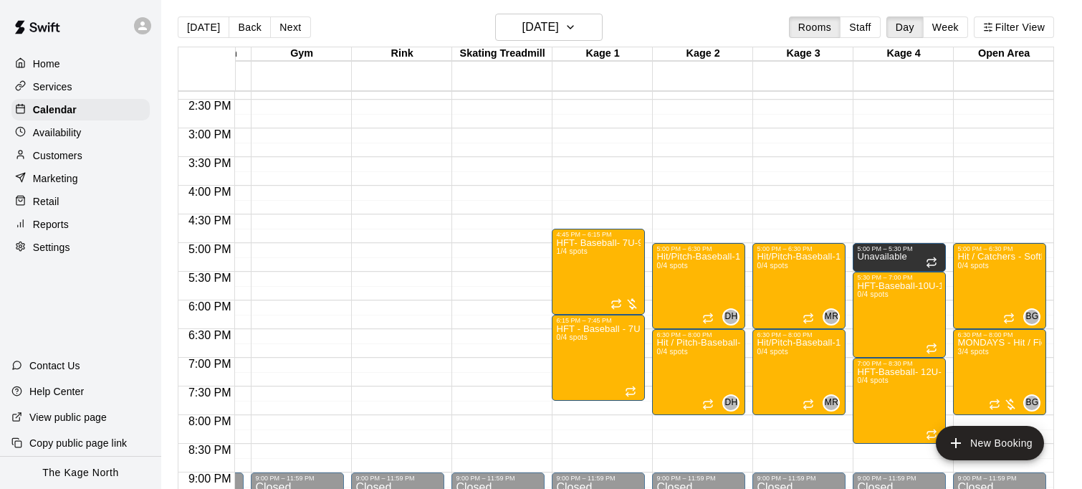
scroll to position [824, 85]
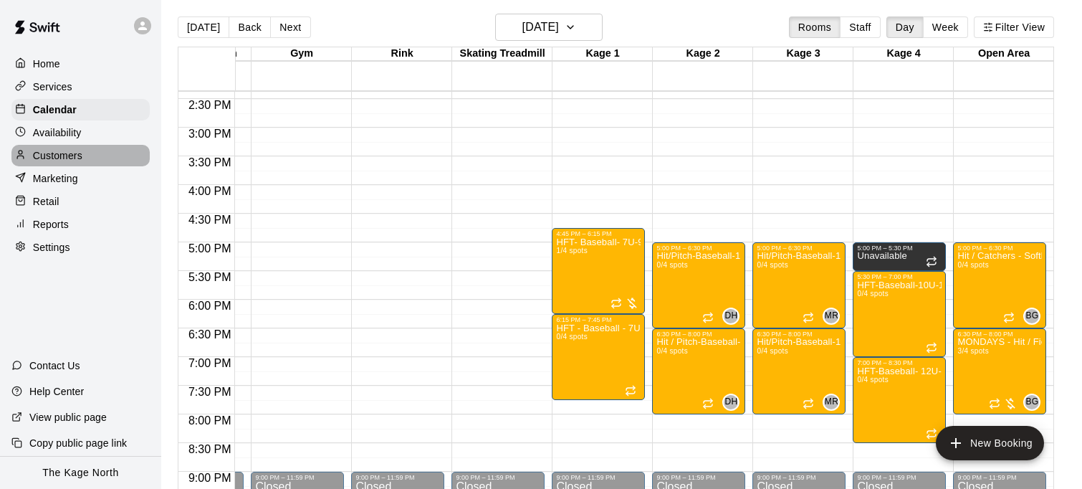
click at [55, 153] on p "Customers" at bounding box center [57, 155] width 49 height 14
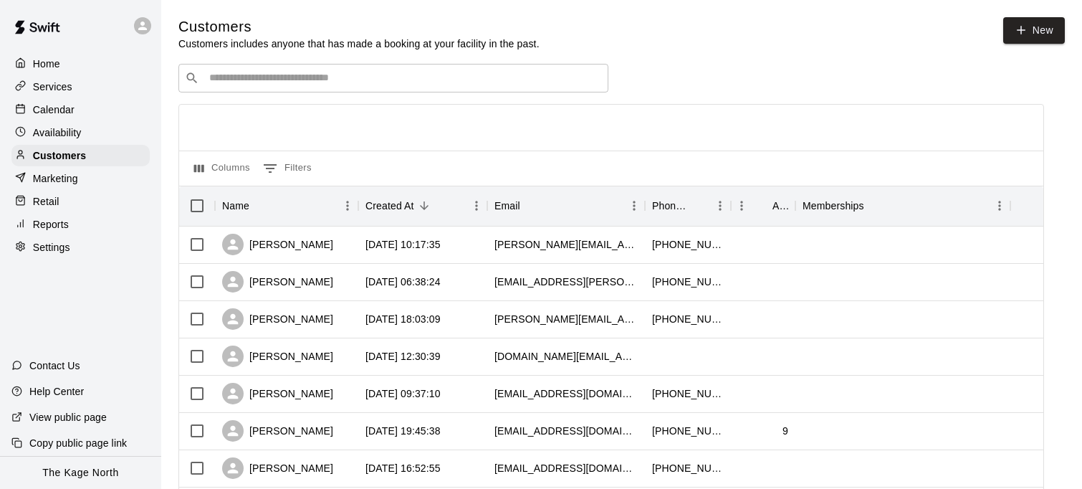
click at [301, 83] on input "Search customers by name or email" at bounding box center [403, 78] width 397 height 14
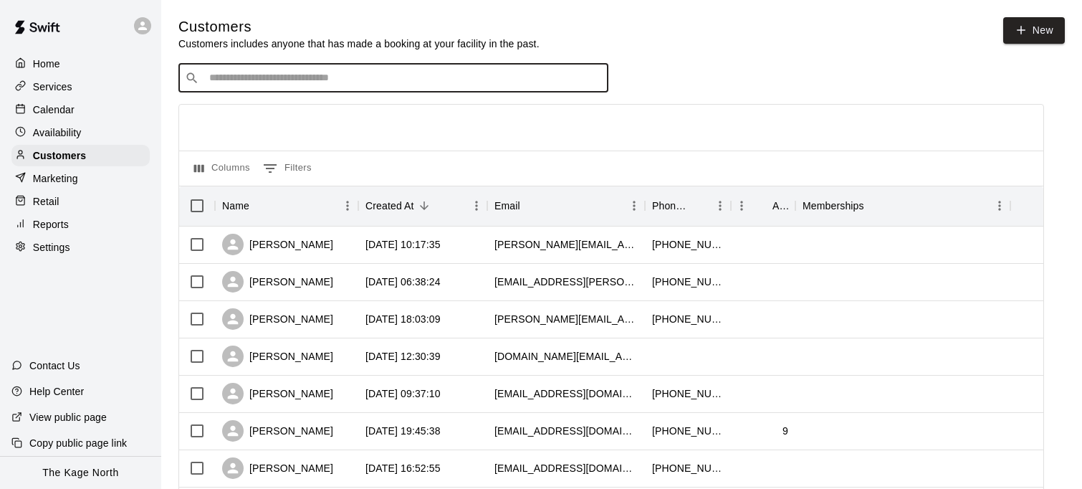
paste input "**********"
type input "**********"
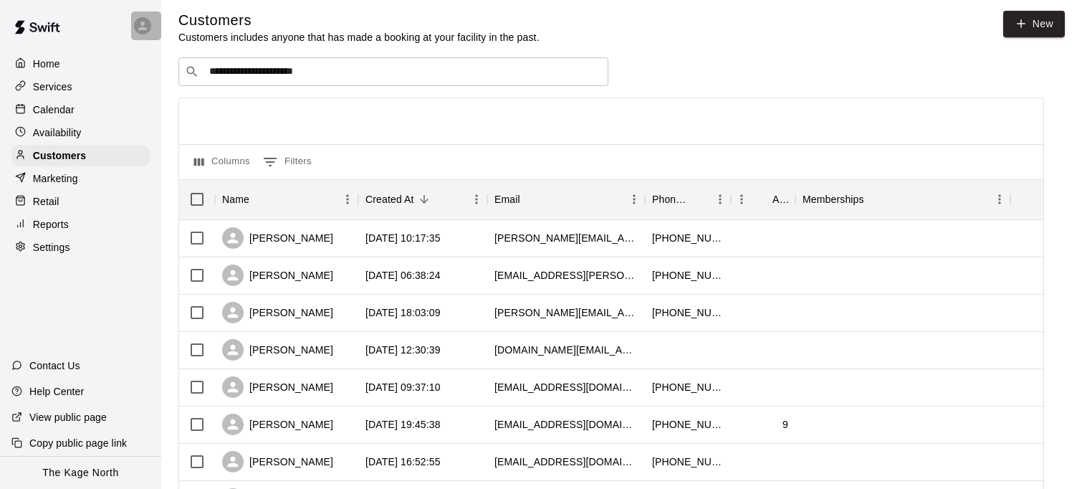
click at [140, 31] on icon at bounding box center [142, 25] width 13 height 13
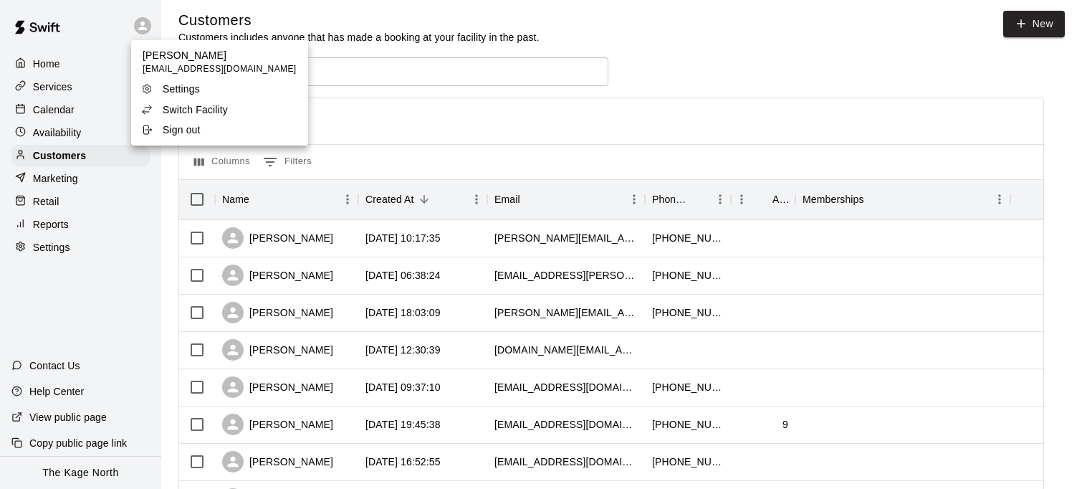
click at [211, 112] on p "Switch Facility" at bounding box center [195, 109] width 65 height 14
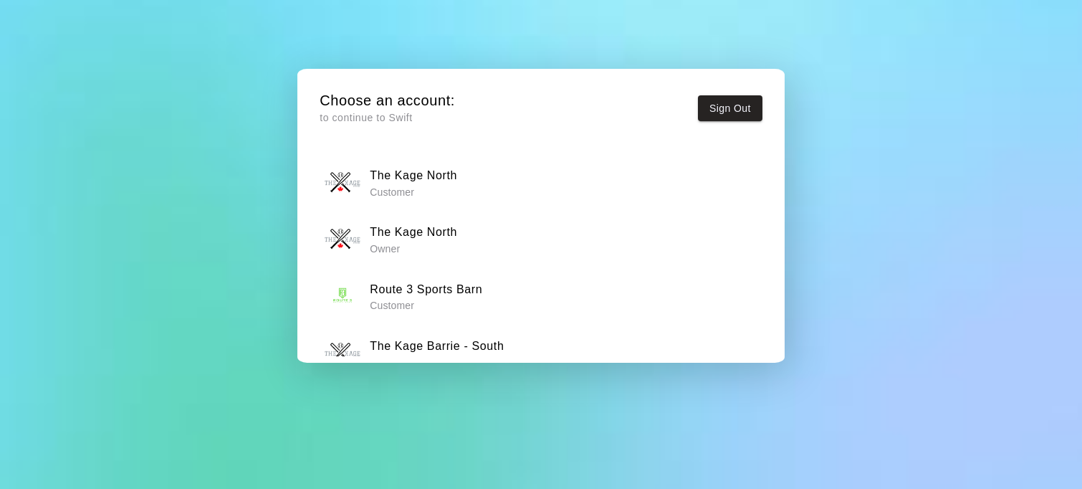
scroll to position [88, 0]
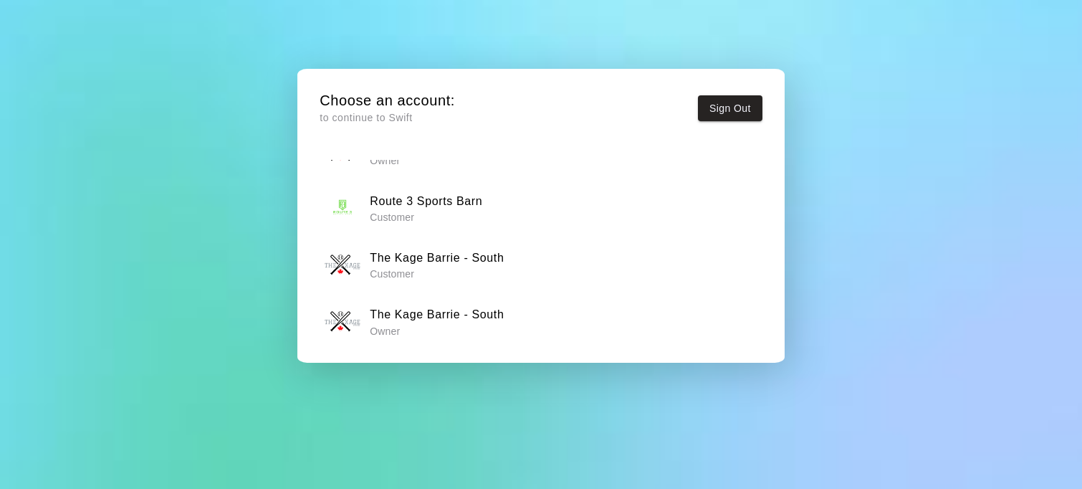
click at [477, 325] on p "Owner" at bounding box center [437, 331] width 134 height 14
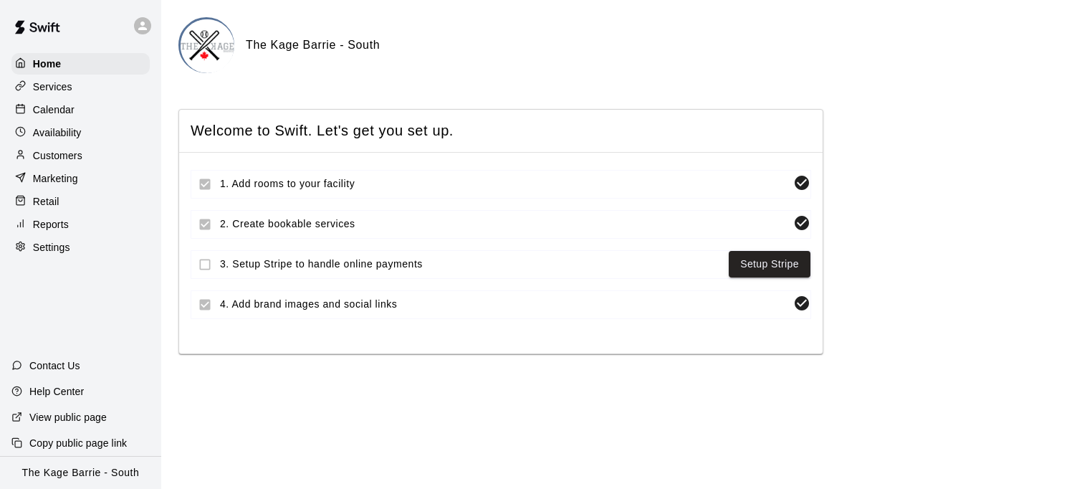
click at [77, 156] on p "Customers" at bounding box center [57, 155] width 49 height 14
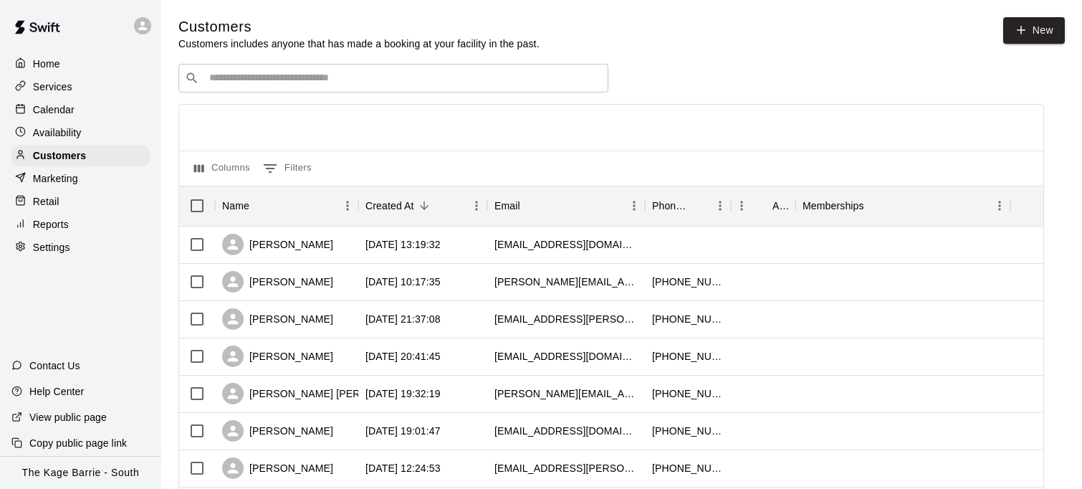
click at [405, 83] on input "Search customers by name or email" at bounding box center [403, 78] width 397 height 14
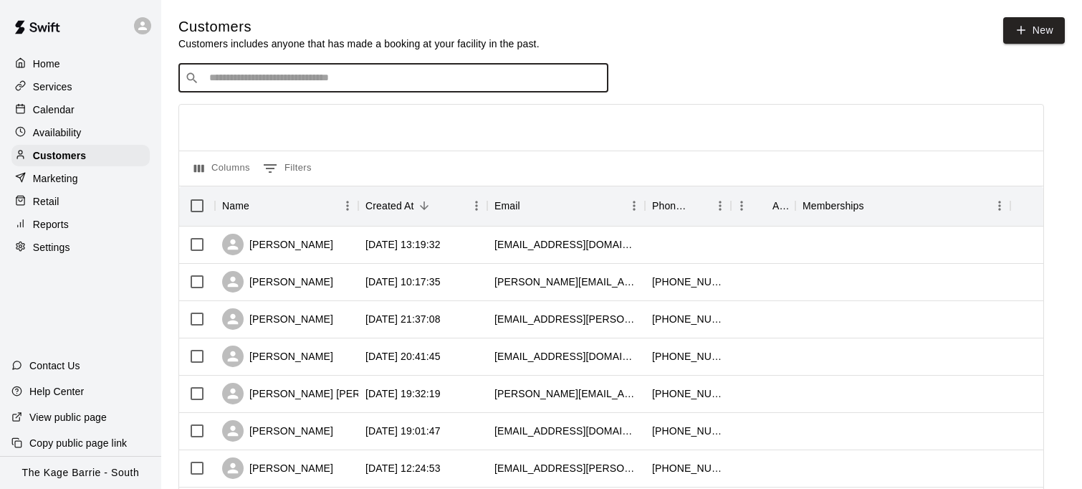
paste input "**********"
type input "**********"
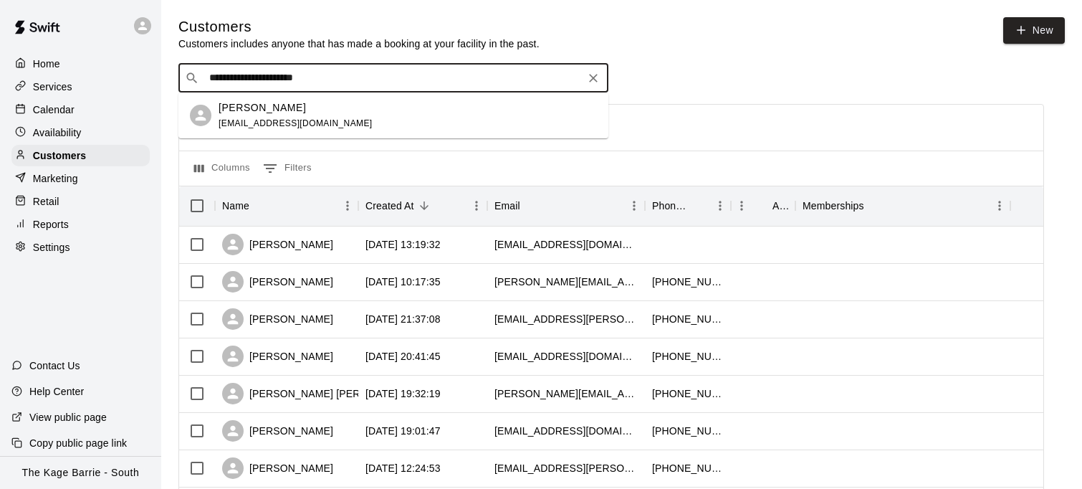
click at [339, 120] on div "luke brunton janisbrunton@icloud.com" at bounding box center [408, 115] width 378 height 31
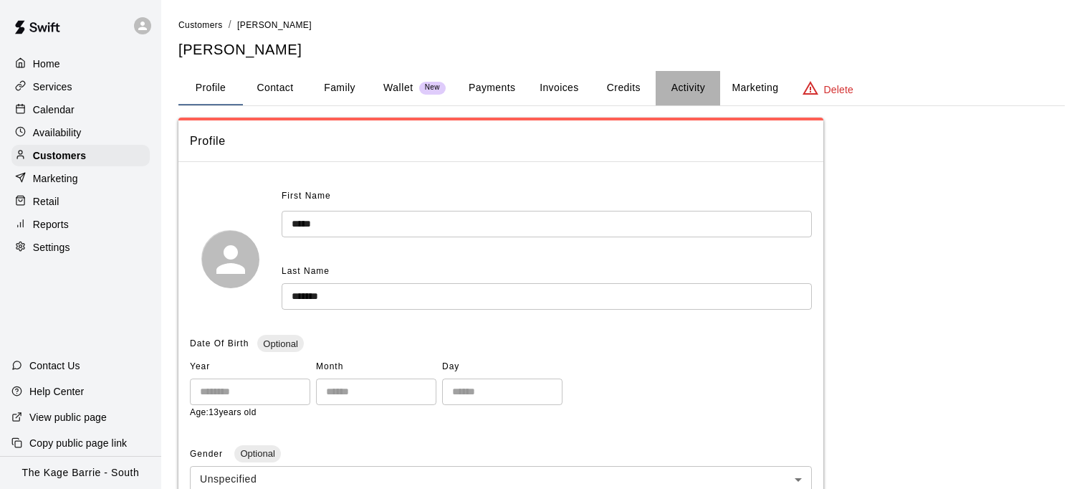
click at [689, 90] on button "Activity" at bounding box center [688, 88] width 64 height 34
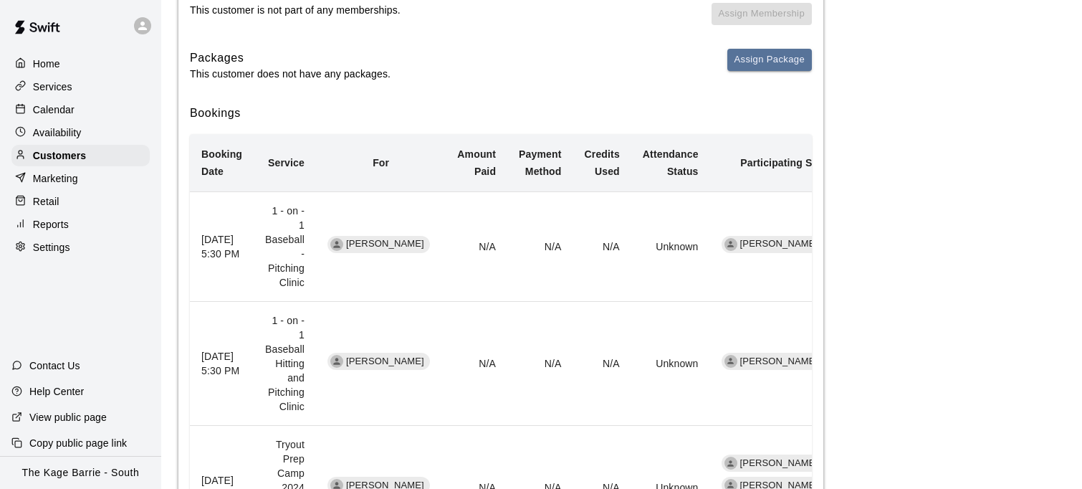
scroll to position [233, 0]
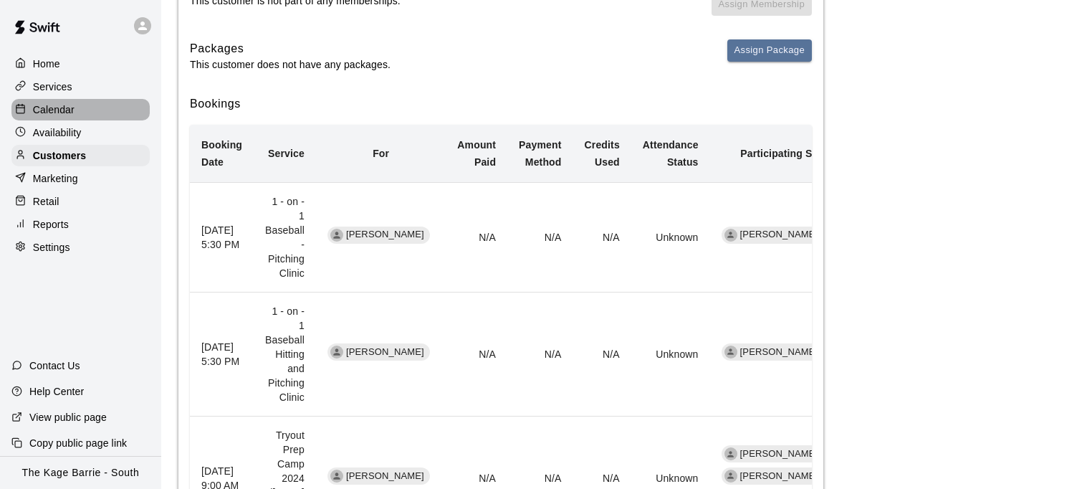
click at [92, 110] on div "Calendar" at bounding box center [80, 109] width 138 height 21
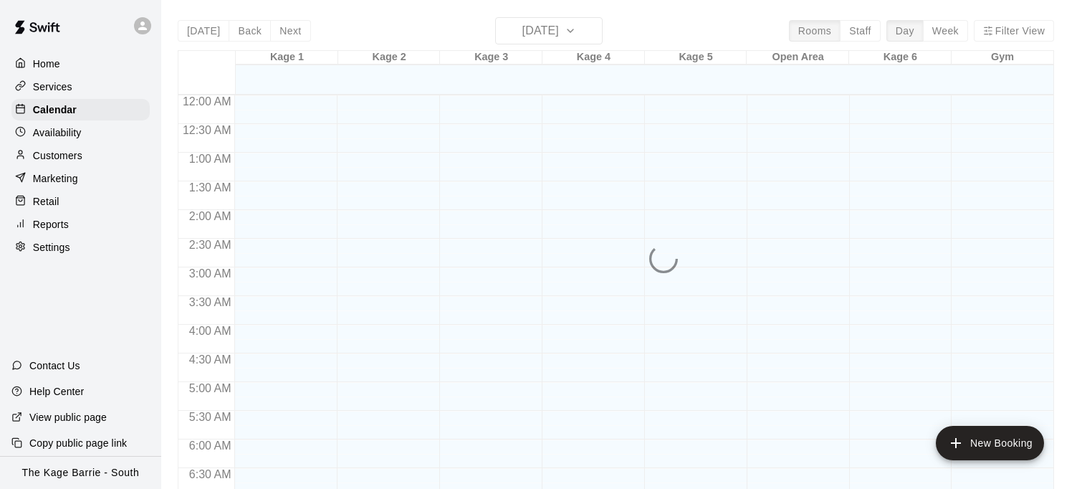
scroll to position [778, 0]
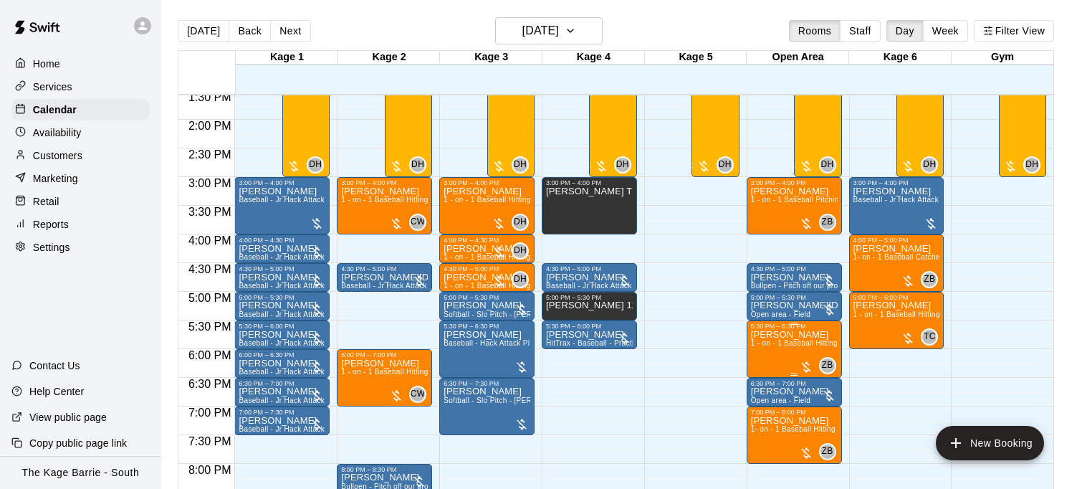
click at [768, 347] on span "1 - on - 1 Baseball Hitting and Pitching Clinic" at bounding box center [827, 343] width 153 height 8
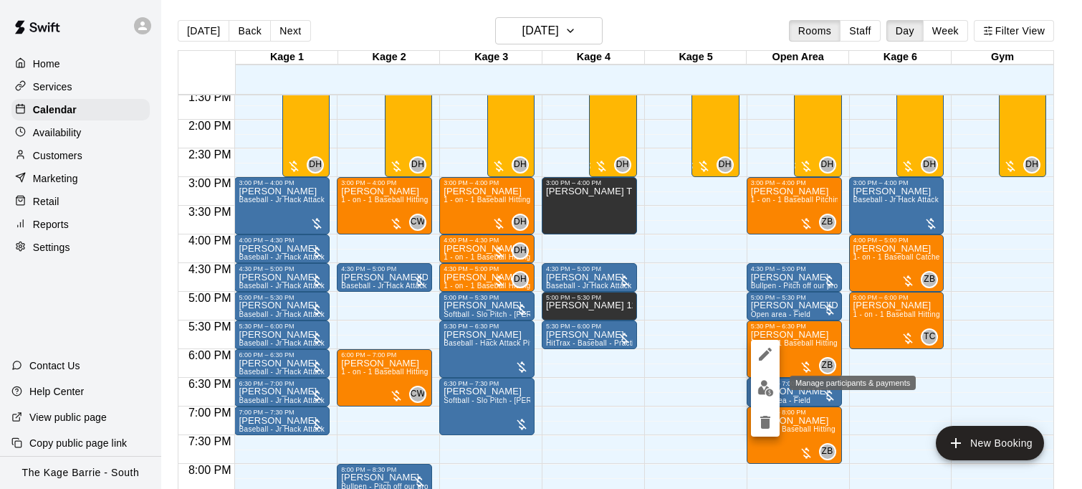
click at [766, 383] on img "edit" at bounding box center [765, 388] width 16 height 16
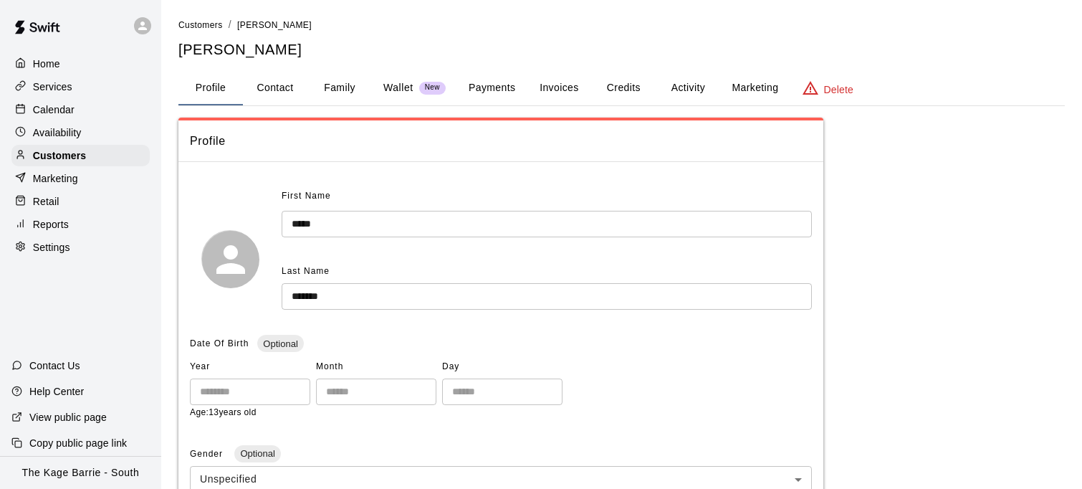
click at [697, 87] on button "Activity" at bounding box center [688, 88] width 64 height 34
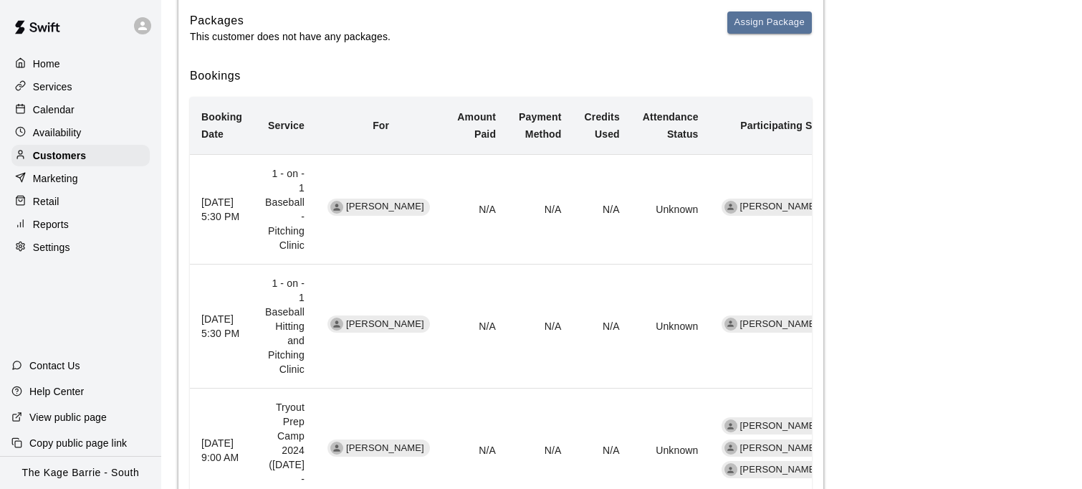
scroll to position [271, 0]
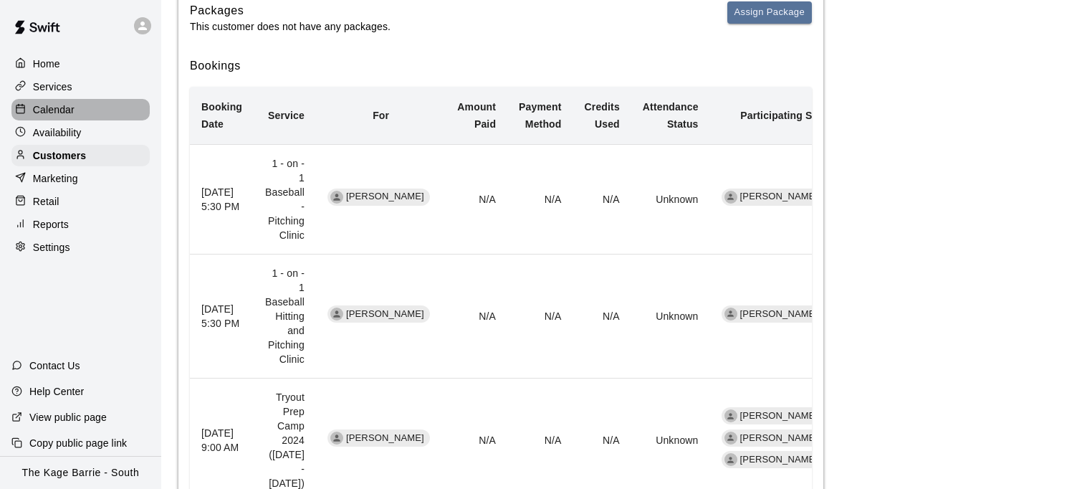
click at [110, 109] on div "Calendar" at bounding box center [80, 109] width 138 height 21
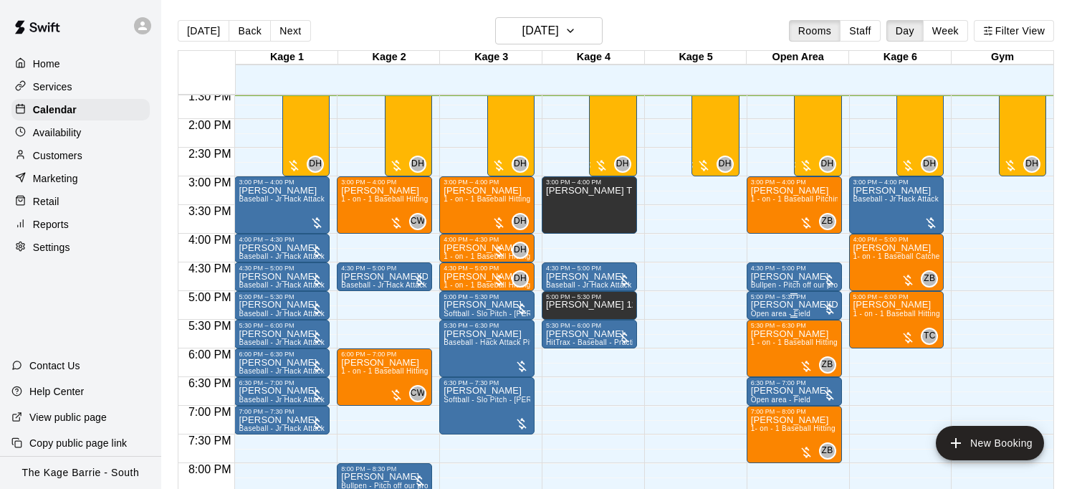
scroll to position [852, 0]
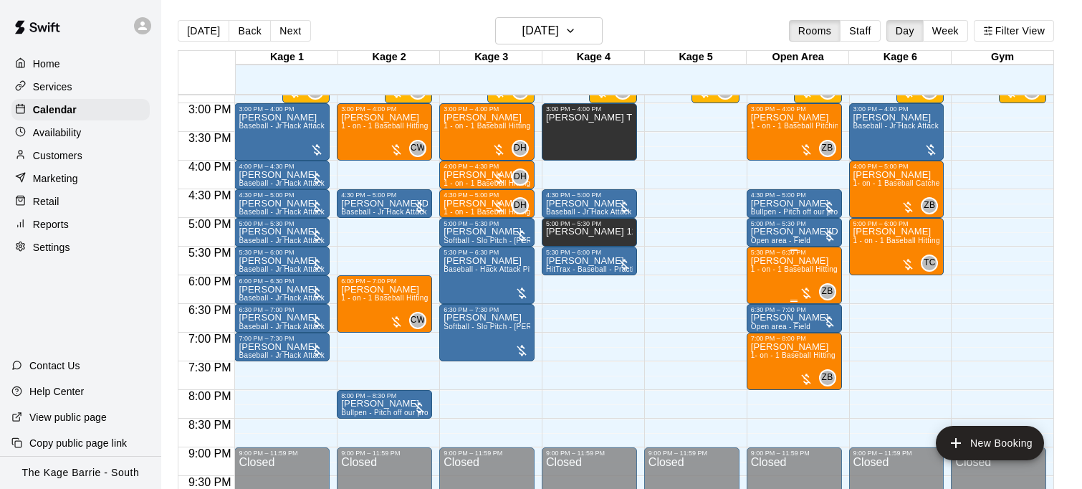
click at [766, 337] on icon "delete" at bounding box center [765, 339] width 10 height 13
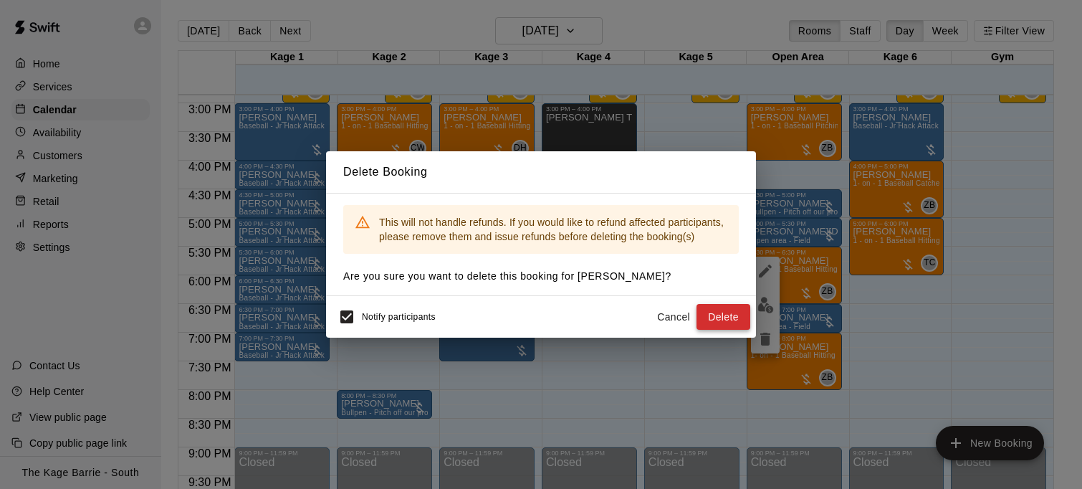
click at [728, 322] on button "Delete" at bounding box center [724, 317] width 54 height 27
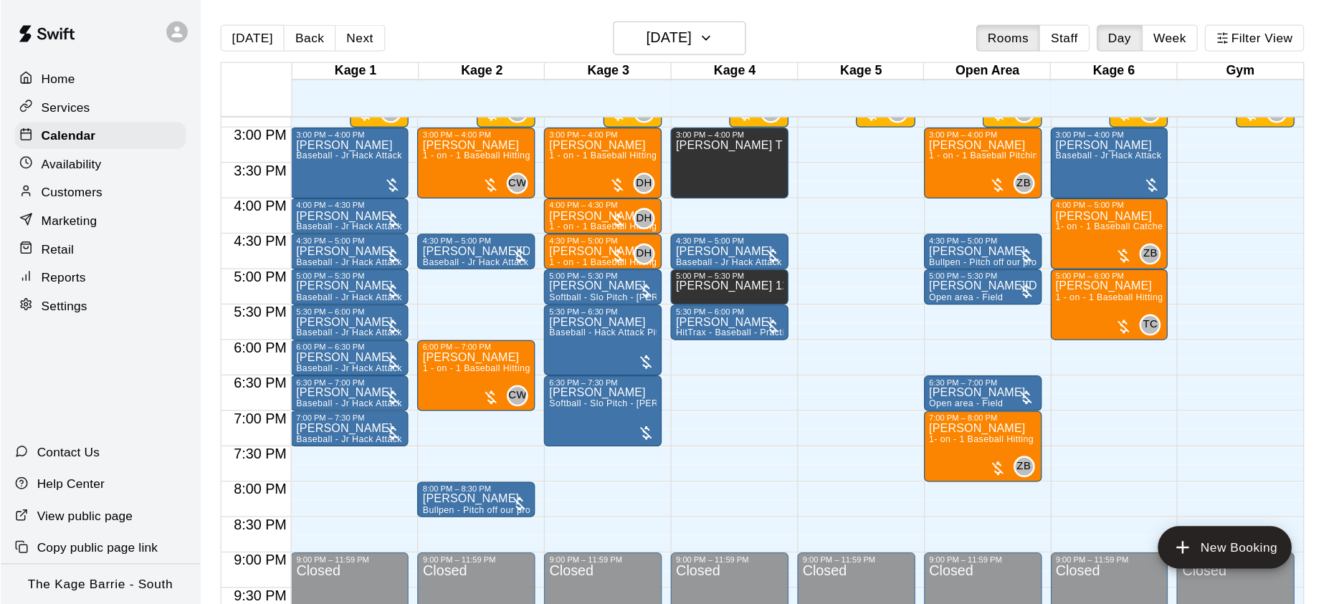
scroll to position [826, 0]
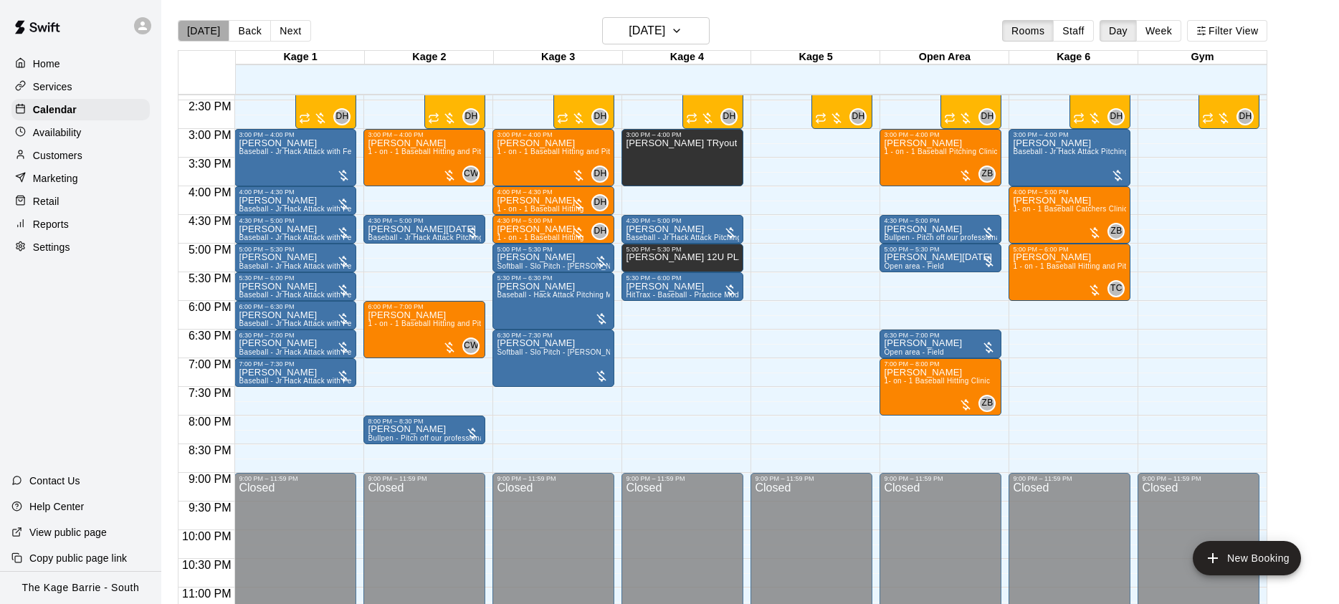
click at [202, 29] on button "[DATE]" at bounding box center [204, 30] width 52 height 21
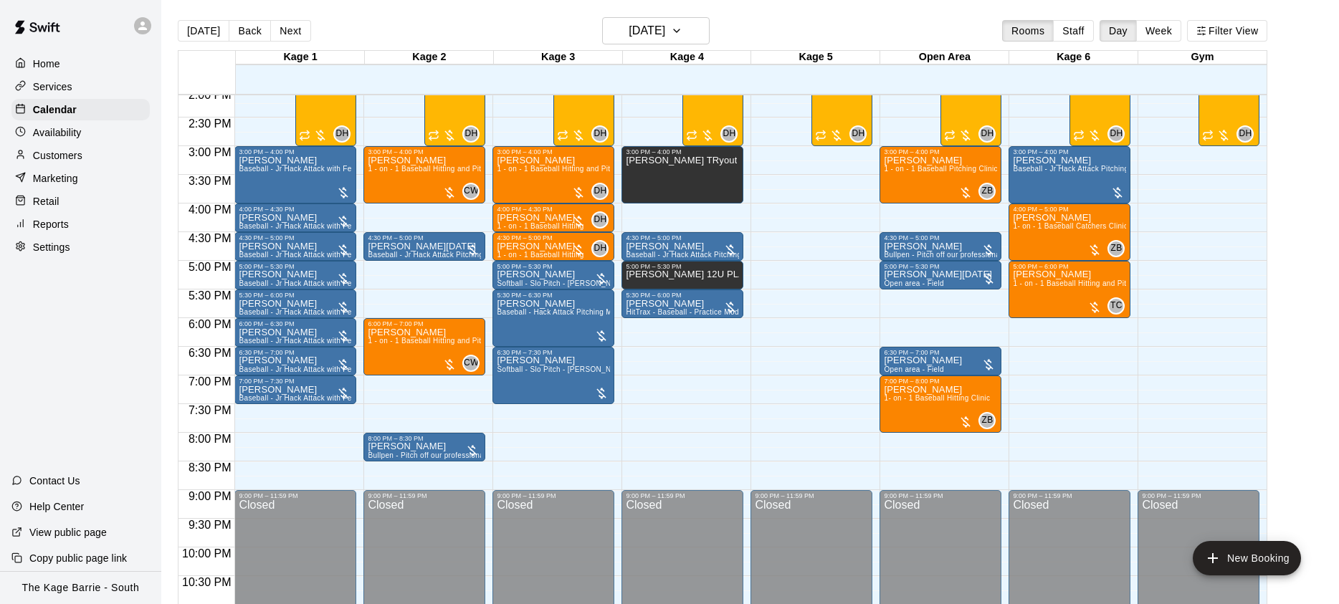
scroll to position [6, 0]
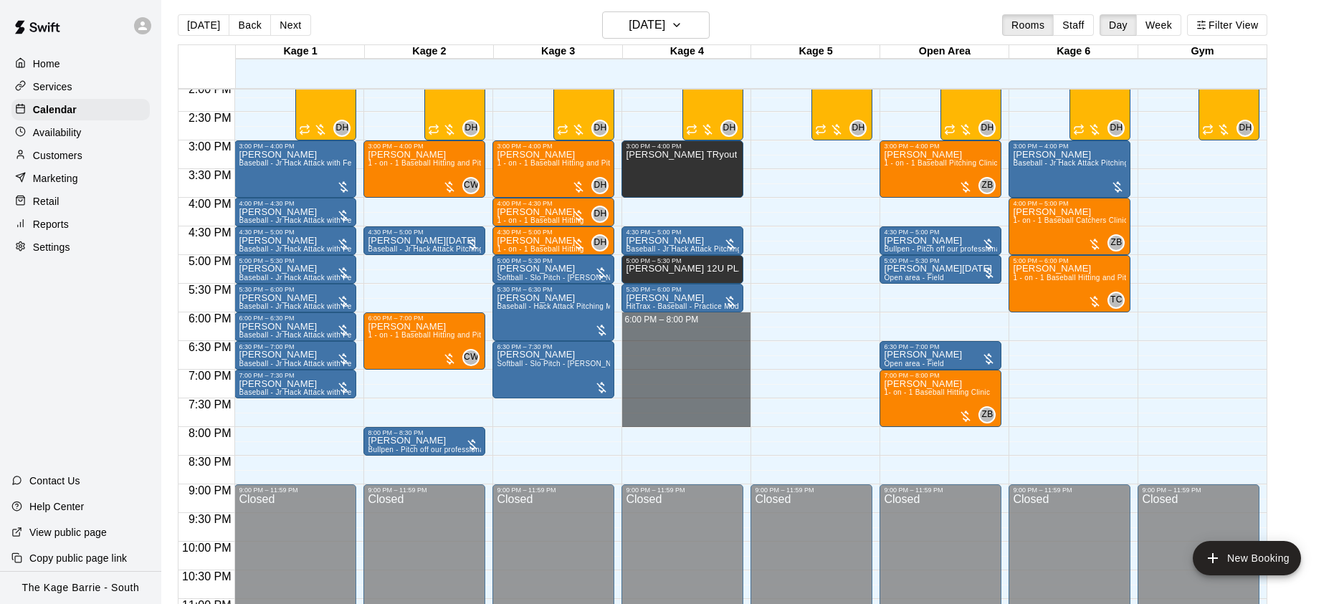
drag, startPoint x: 714, startPoint y: 316, endPoint x: 720, endPoint y: 414, distance: 98.3
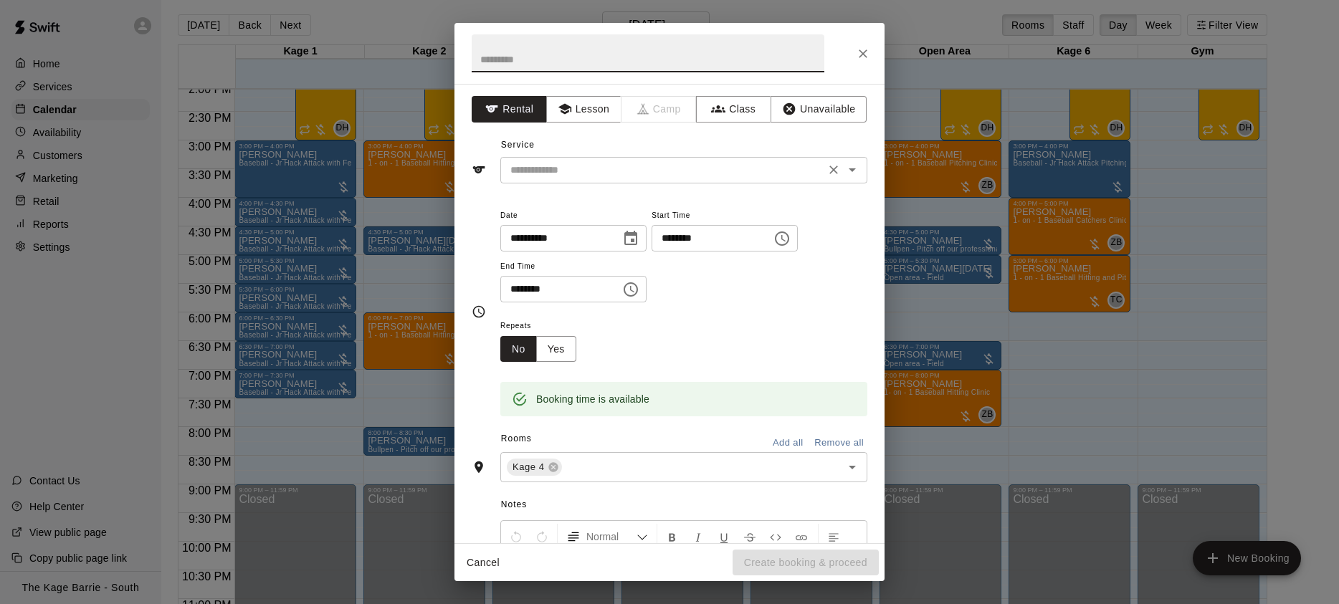
click at [699, 174] on input "text" at bounding box center [663, 170] width 316 height 18
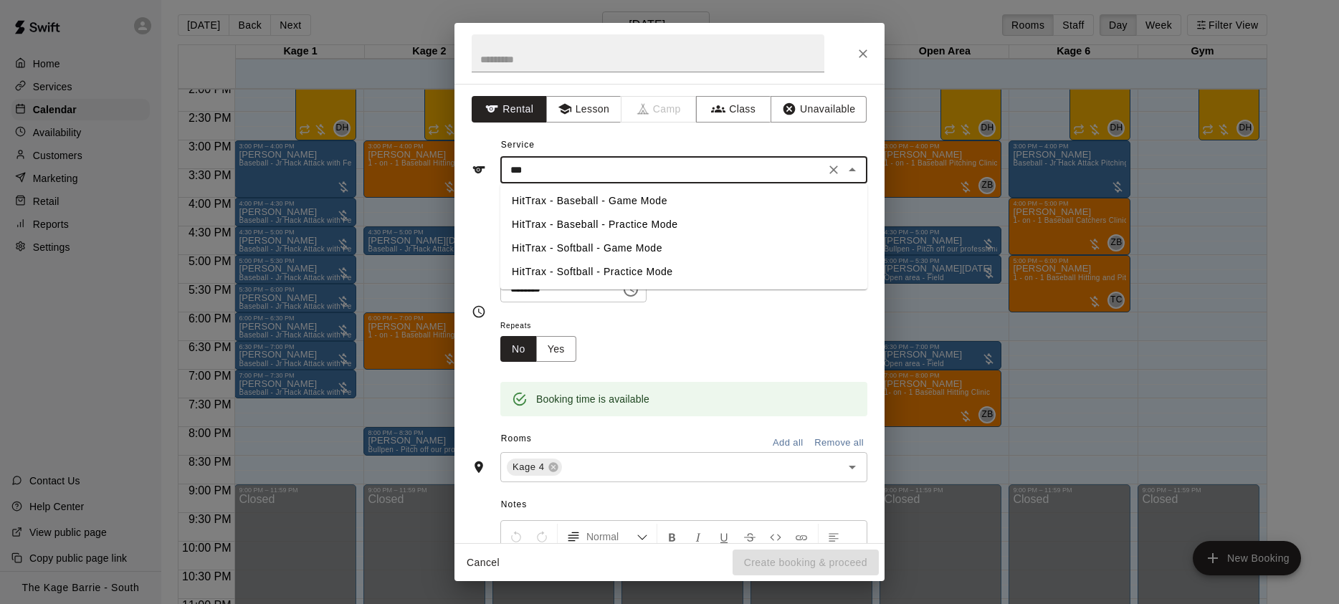
click at [673, 224] on li "HitTrax - Baseball - Practice Mode" at bounding box center [683, 225] width 367 height 24
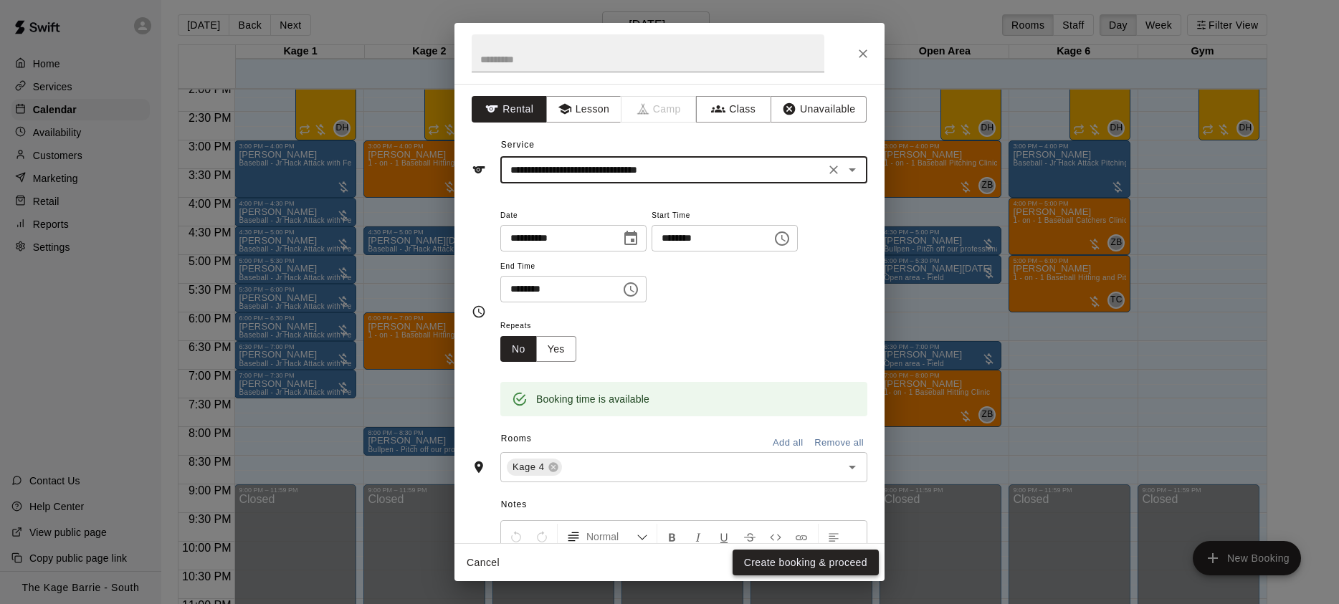
type input "**********"
click at [832, 488] on button "Create booking & proceed" at bounding box center [805, 563] width 146 height 27
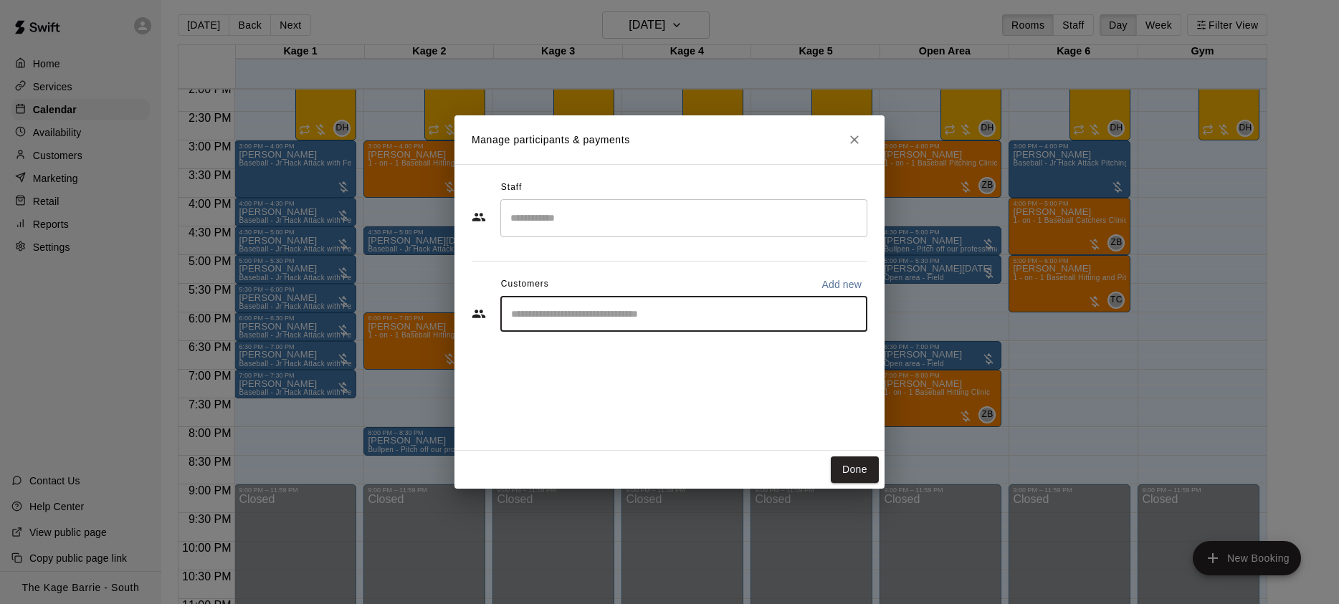
click at [591, 318] on input "Start typing to search customers..." at bounding box center [684, 314] width 354 height 14
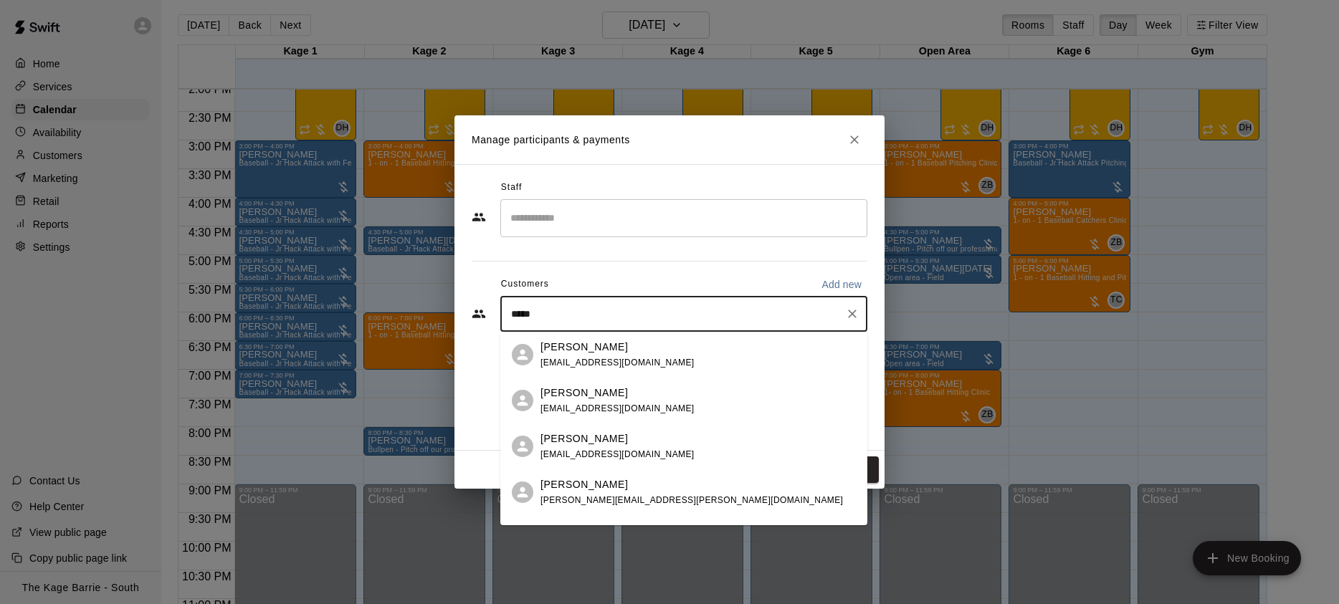
type input "******"
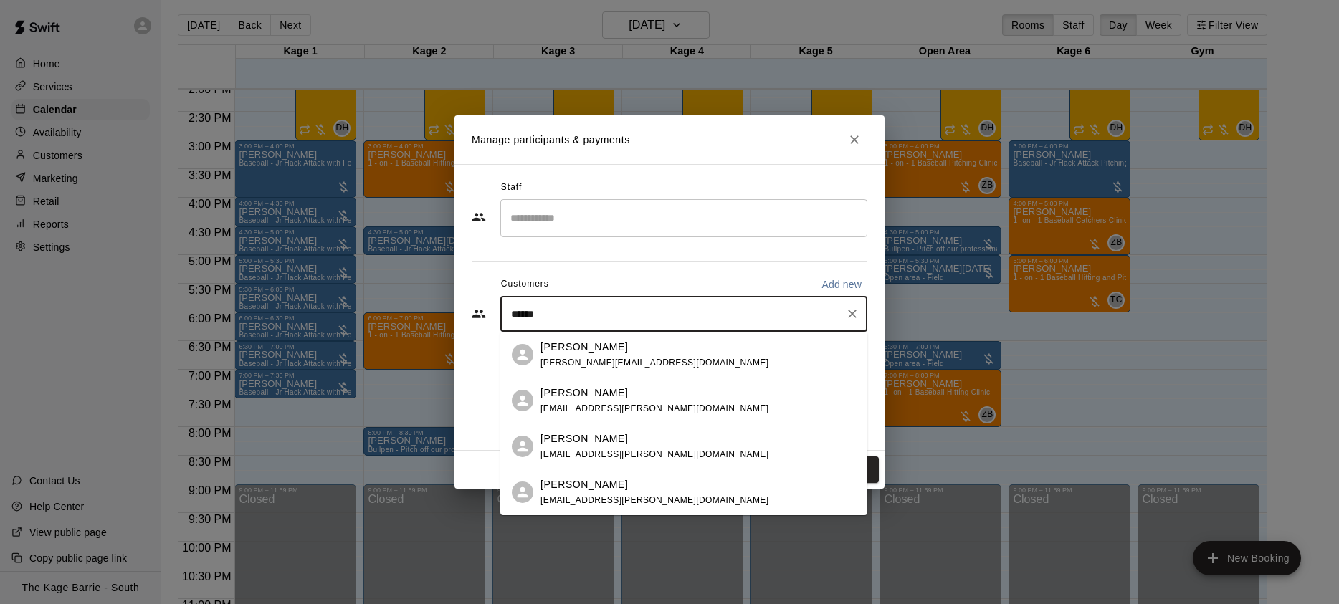
click at [663, 442] on div "[PERSON_NAME] [EMAIL_ADDRESS][PERSON_NAME][DOMAIN_NAME]" at bounding box center [697, 446] width 315 height 31
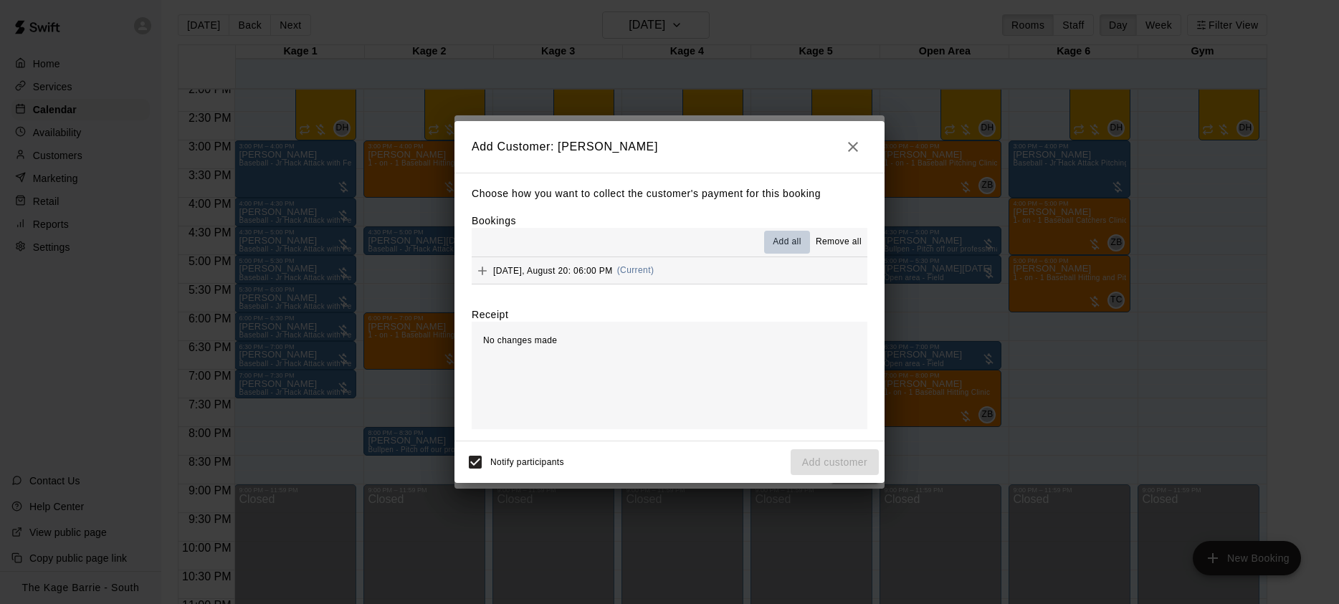
click at [788, 243] on span "Add all" at bounding box center [787, 242] width 29 height 14
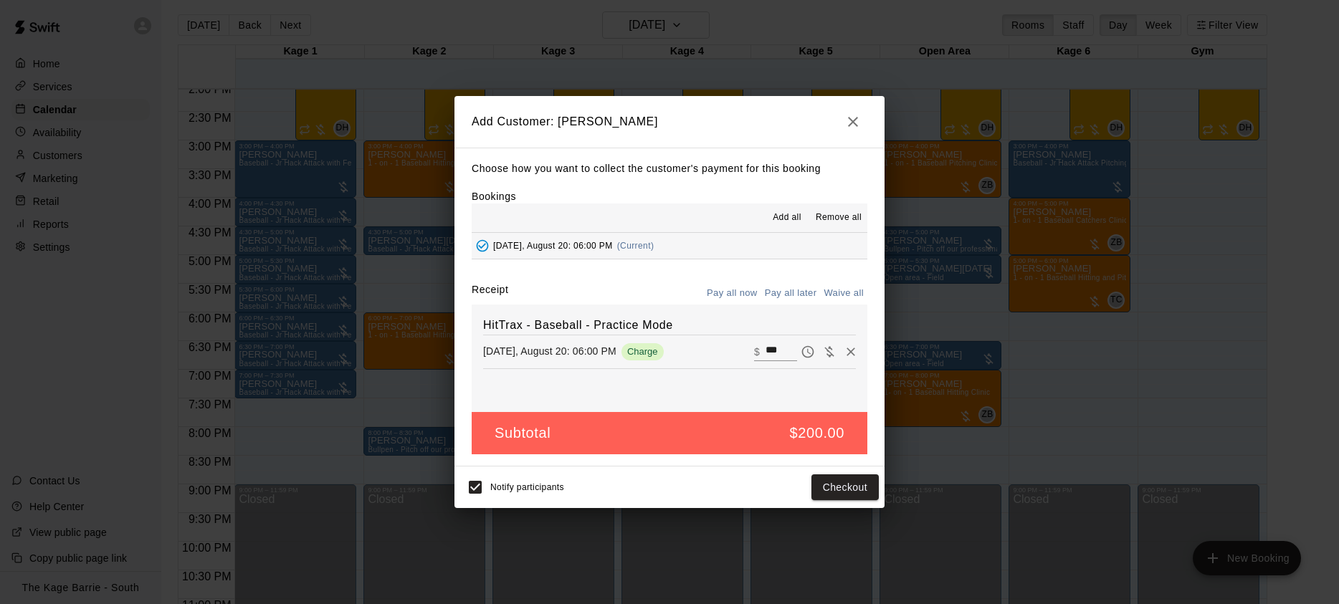
click at [788, 290] on button "Pay all later" at bounding box center [790, 293] width 59 height 22
click at [840, 488] on button "Add customer" at bounding box center [834, 487] width 88 height 27
